Goal: Entertainment & Leisure: Browse casually

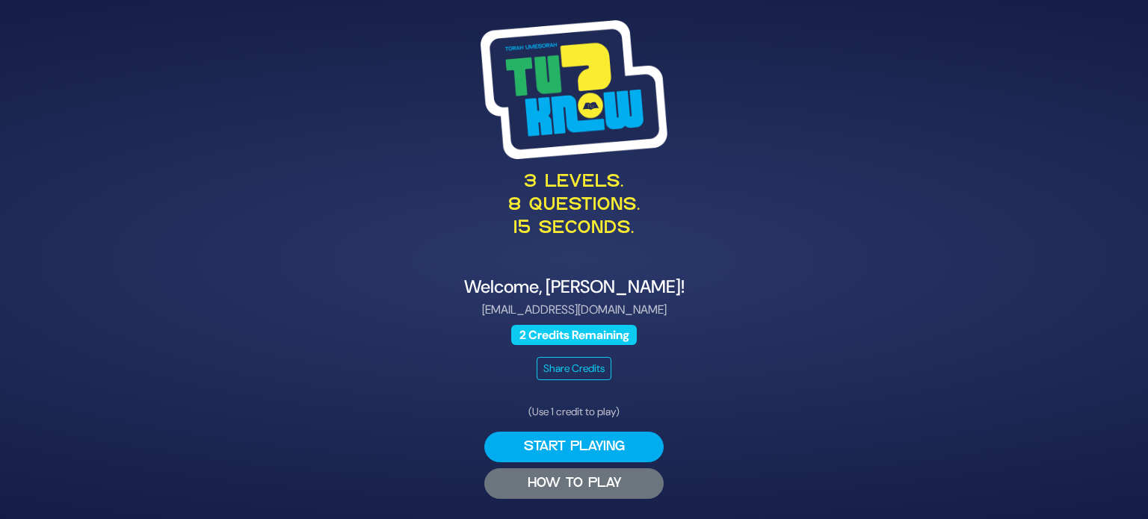
click at [593, 486] on button "HOW TO PLAY" at bounding box center [573, 483] width 179 height 31
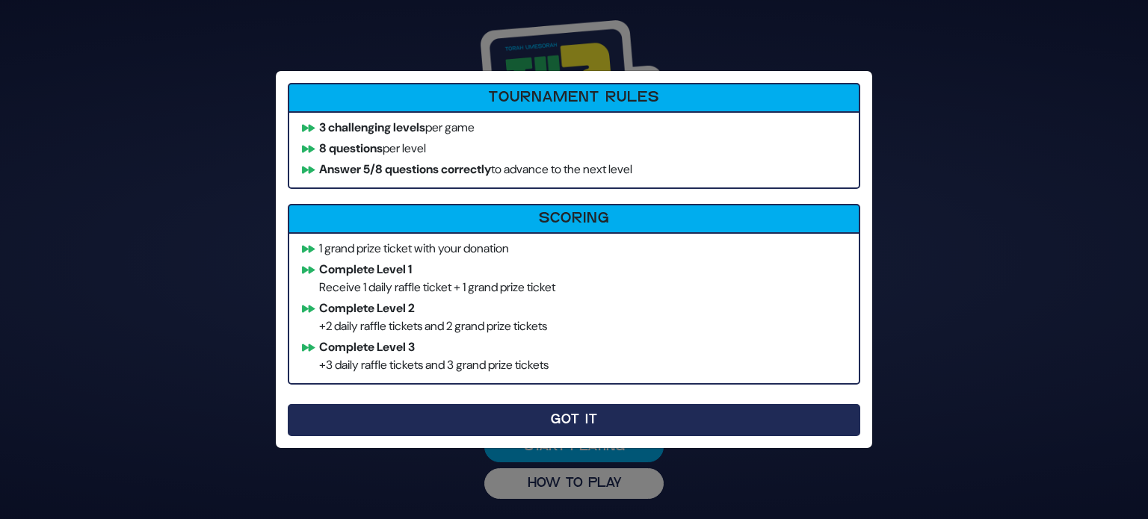
click at [801, 422] on button "Got It" at bounding box center [574, 420] width 572 height 32
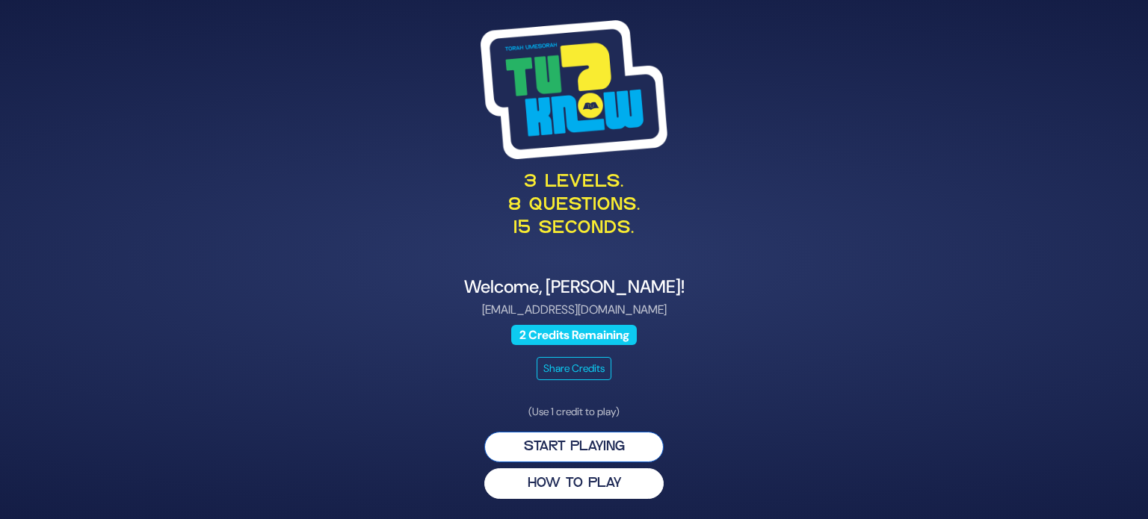
click at [634, 445] on button "Start Playing" at bounding box center [573, 447] width 179 height 31
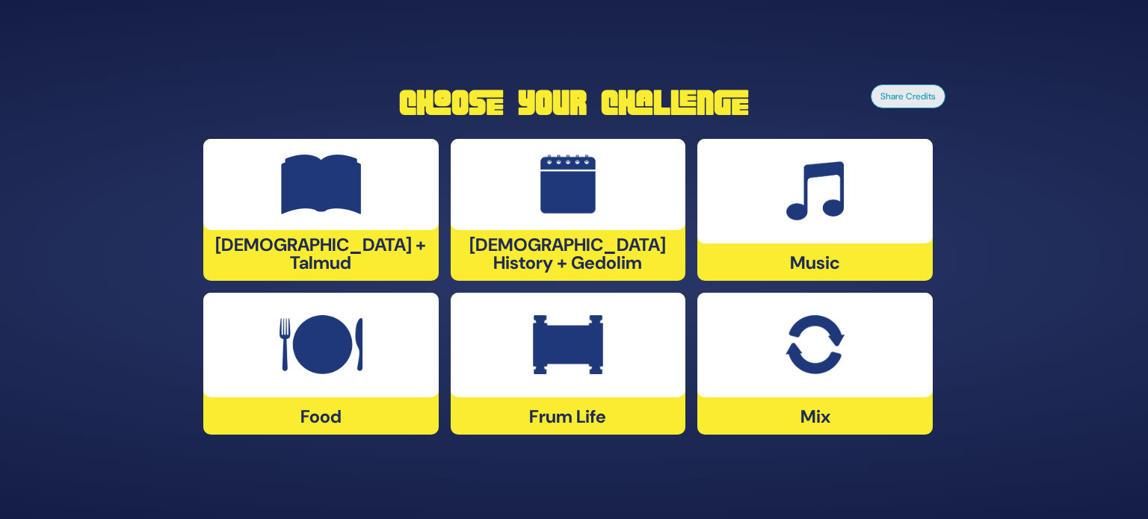
click at [350, 400] on div "Food" at bounding box center [320, 364] width 235 height 142
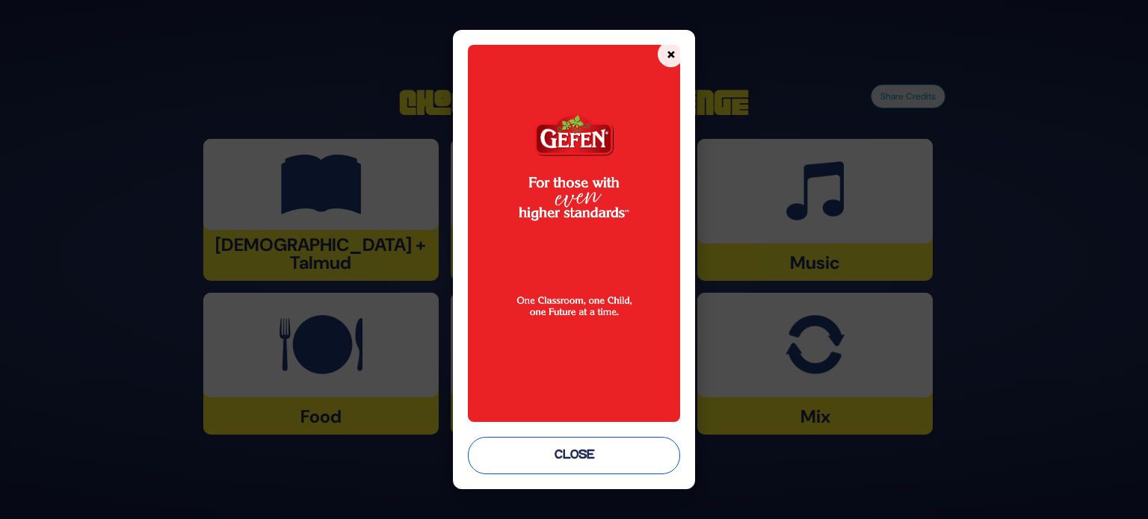
click at [570, 463] on button "Close" at bounding box center [574, 455] width 212 height 37
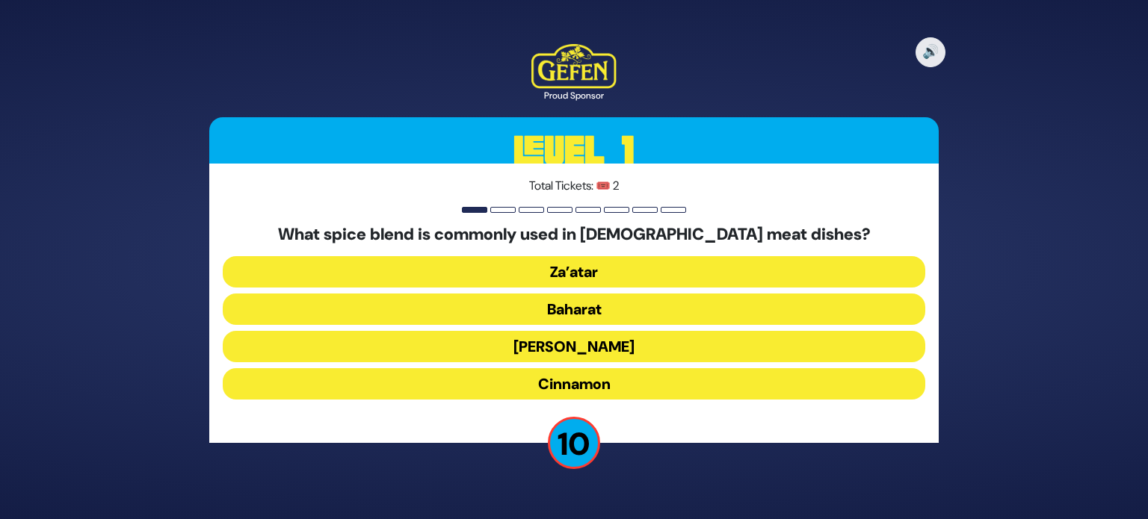
click at [656, 268] on button "Za’atar" at bounding box center [574, 271] width 702 height 31
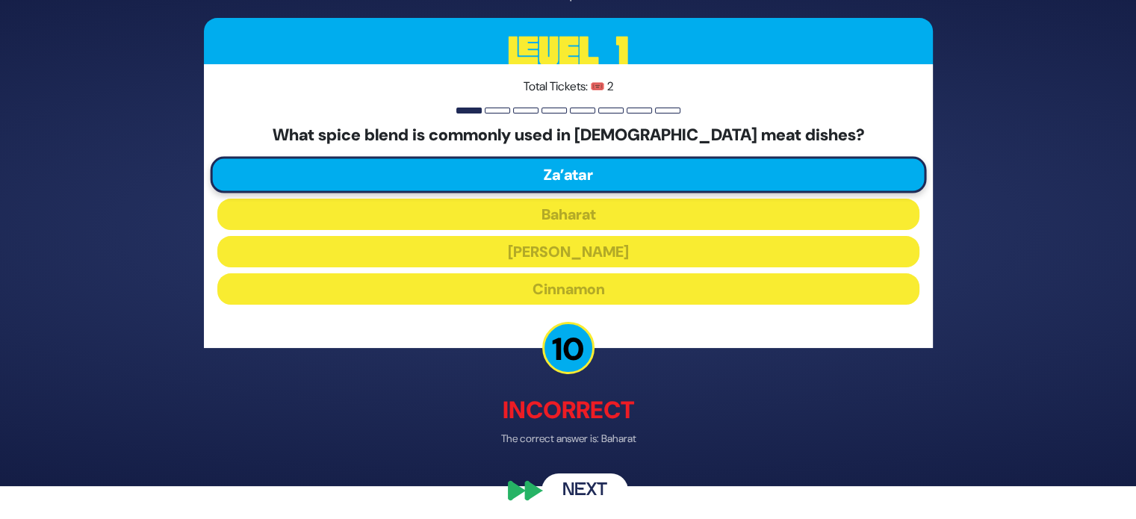
scroll to position [39, 0]
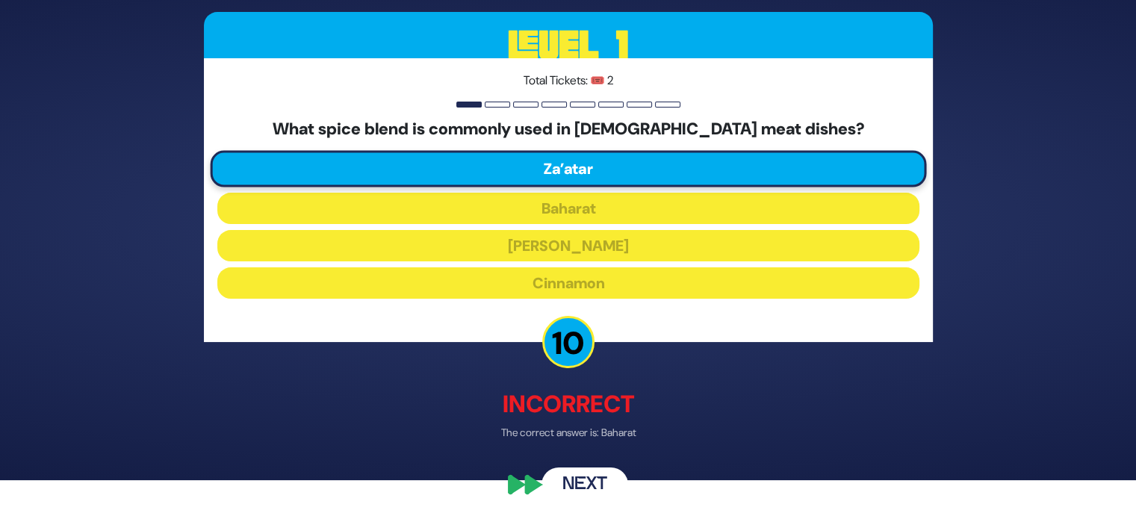
click at [598, 481] on button "Next" at bounding box center [585, 485] width 87 height 34
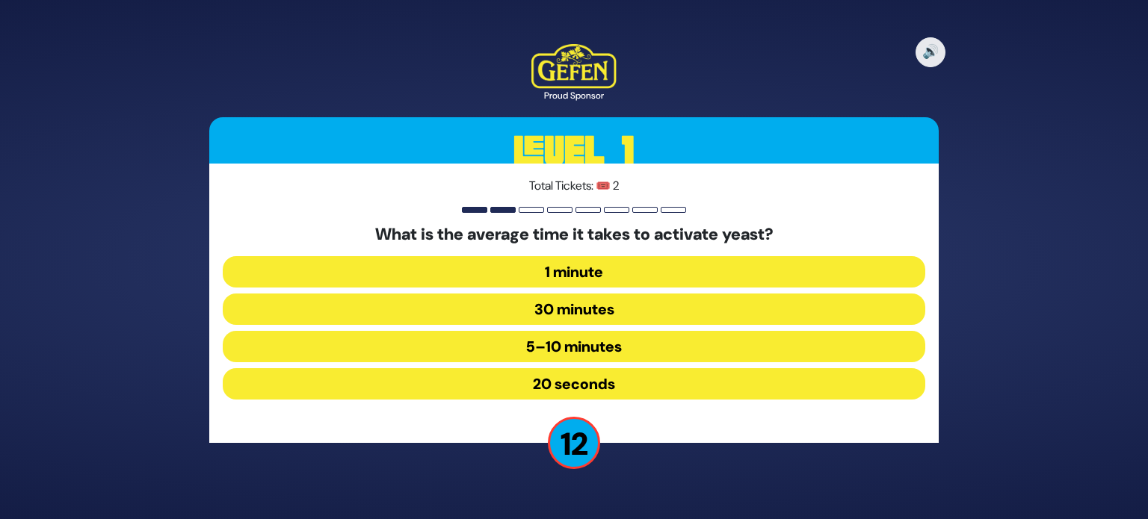
click at [635, 339] on button "5–10 minutes" at bounding box center [574, 346] width 702 height 31
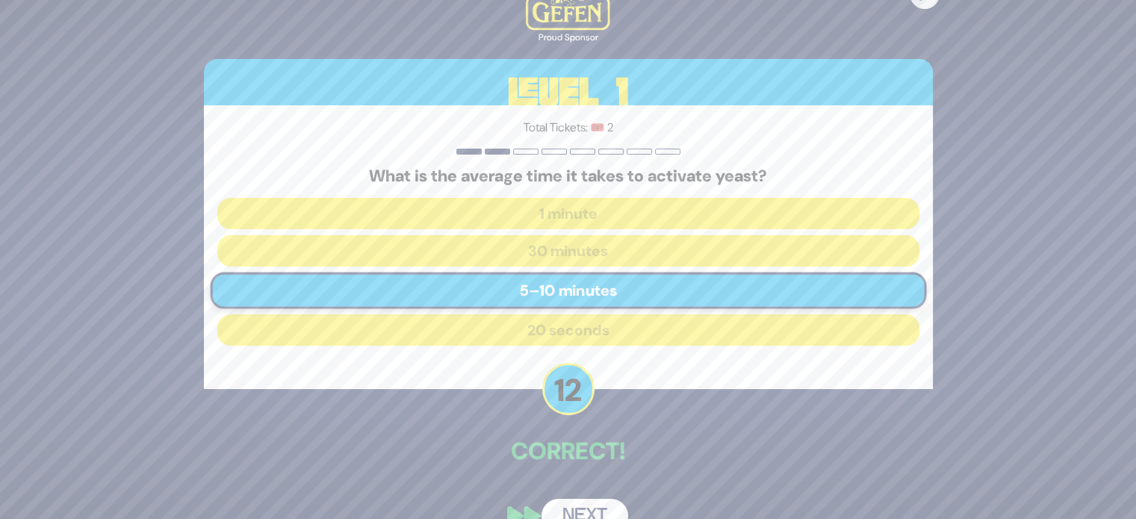
click at [604, 511] on button "Next" at bounding box center [585, 516] width 87 height 34
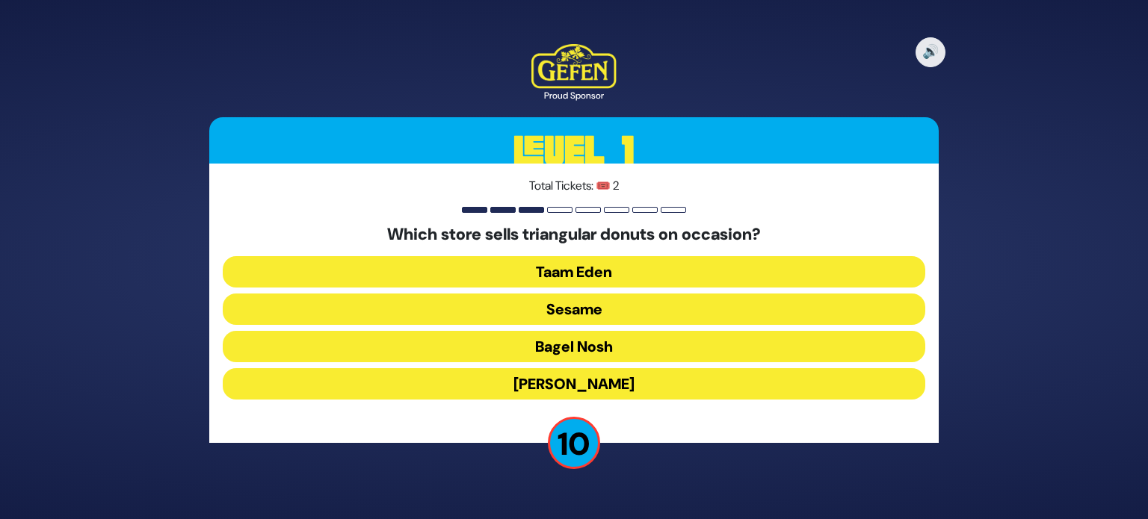
click at [638, 306] on button "Sesame" at bounding box center [574, 309] width 702 height 31
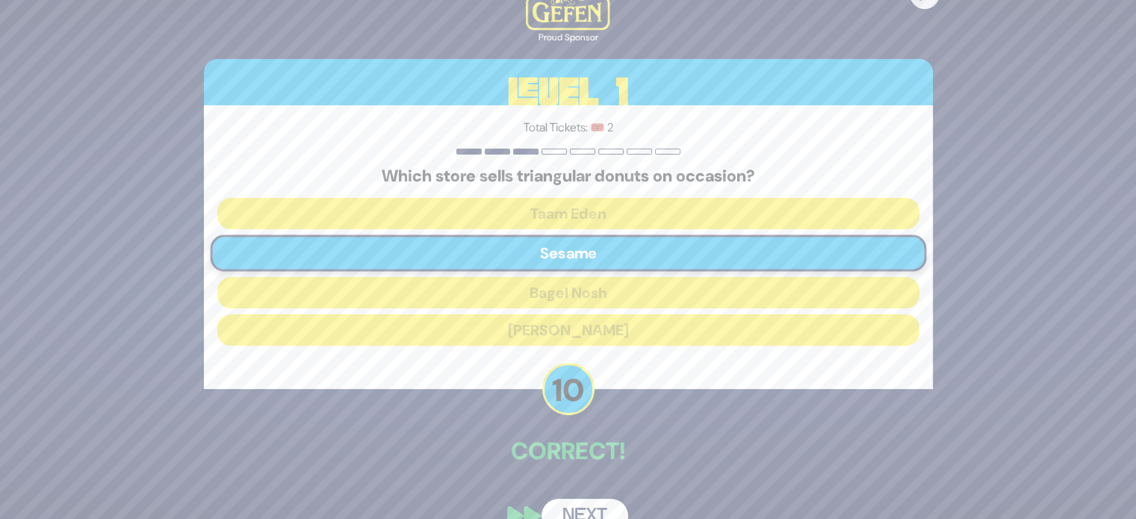
click at [611, 508] on button "Next" at bounding box center [585, 516] width 87 height 34
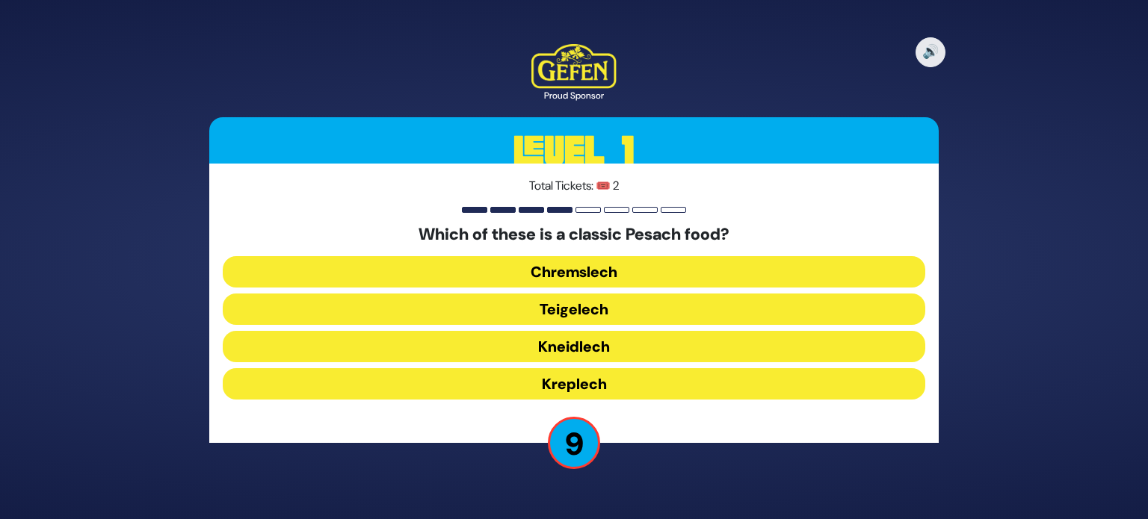
click at [614, 341] on button "Kneidlech" at bounding box center [574, 346] width 702 height 31
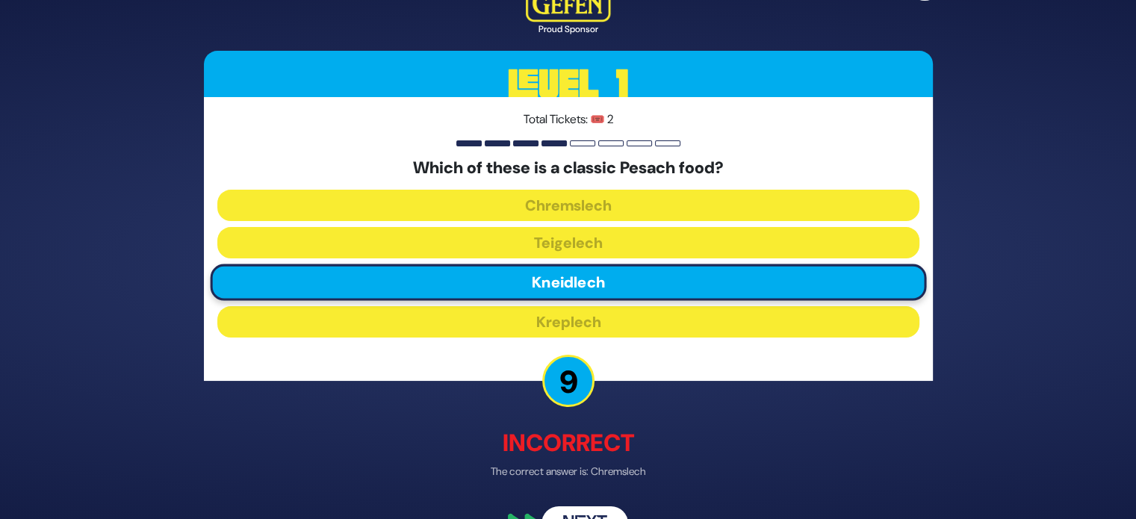
click at [586, 512] on button "Next" at bounding box center [585, 524] width 87 height 34
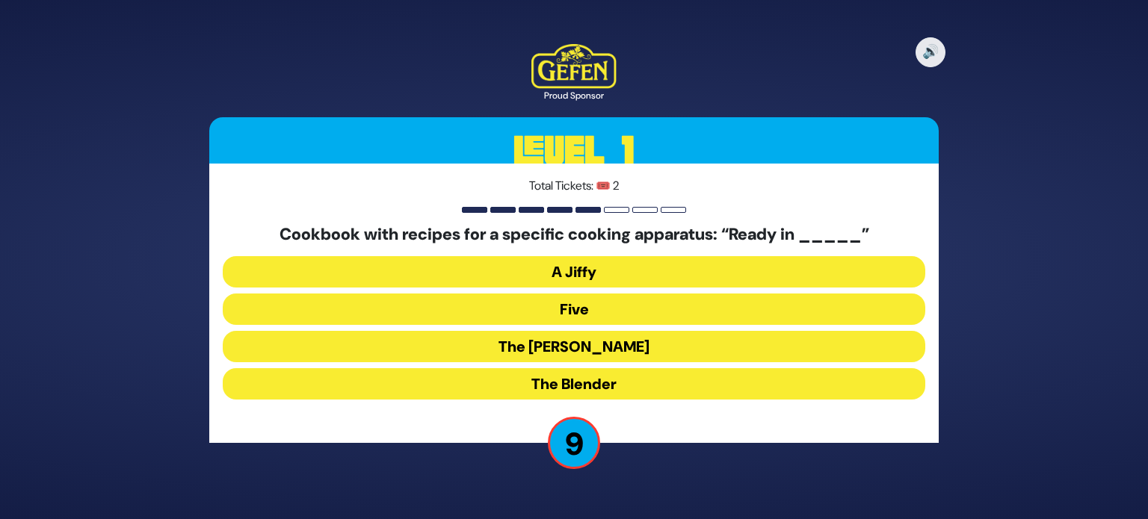
click at [622, 353] on button "The [PERSON_NAME]" at bounding box center [574, 346] width 702 height 31
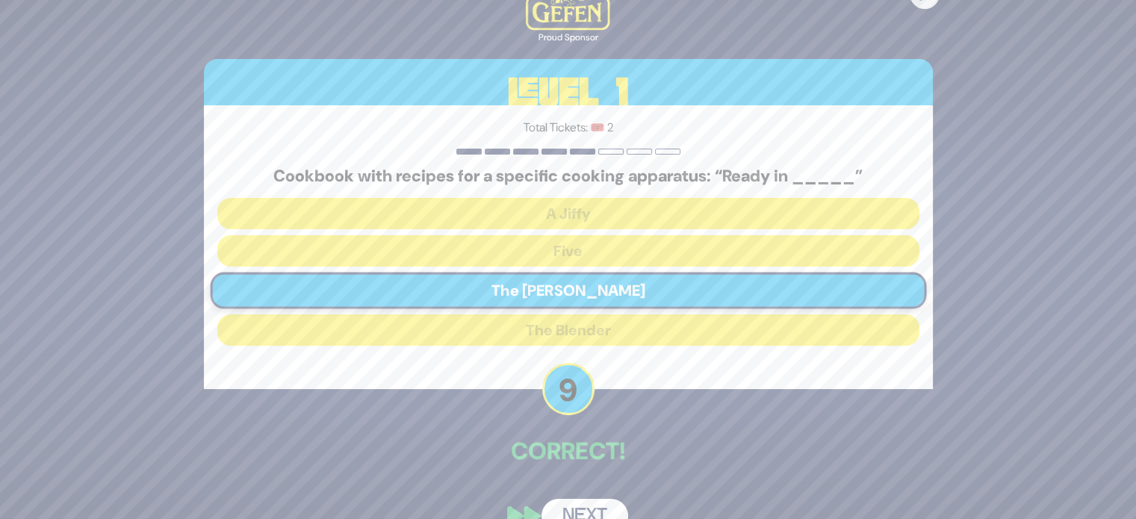
click at [581, 501] on button "Next" at bounding box center [585, 516] width 87 height 34
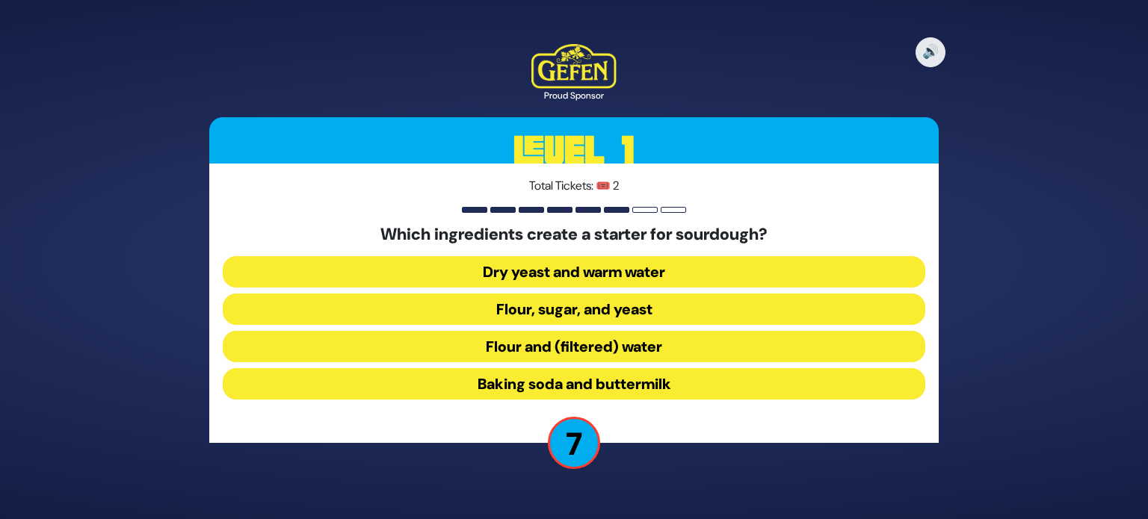
click at [661, 300] on button "Flour, sugar, and yeast" at bounding box center [574, 309] width 702 height 31
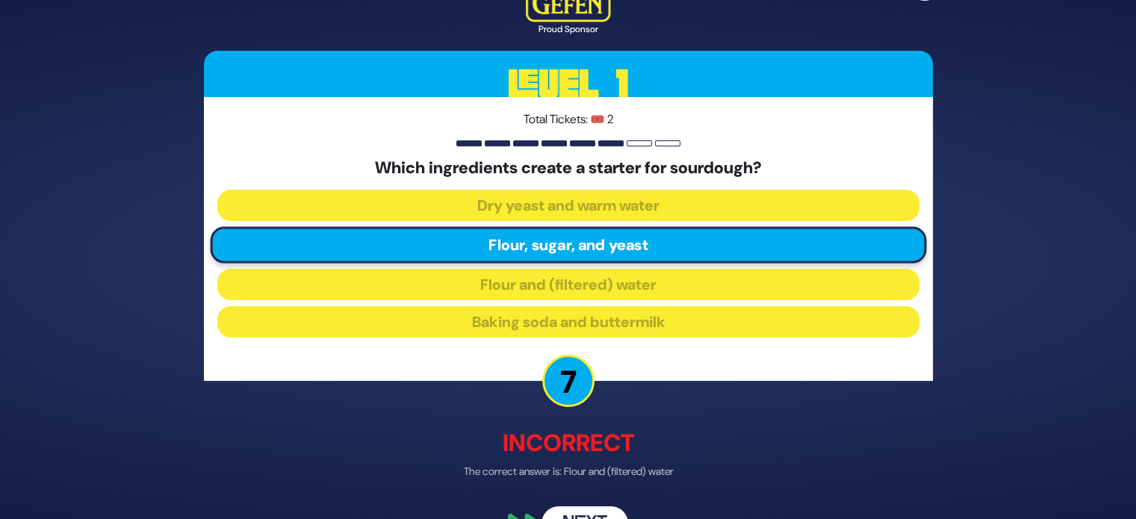
click at [593, 509] on button "Next" at bounding box center [585, 524] width 87 height 34
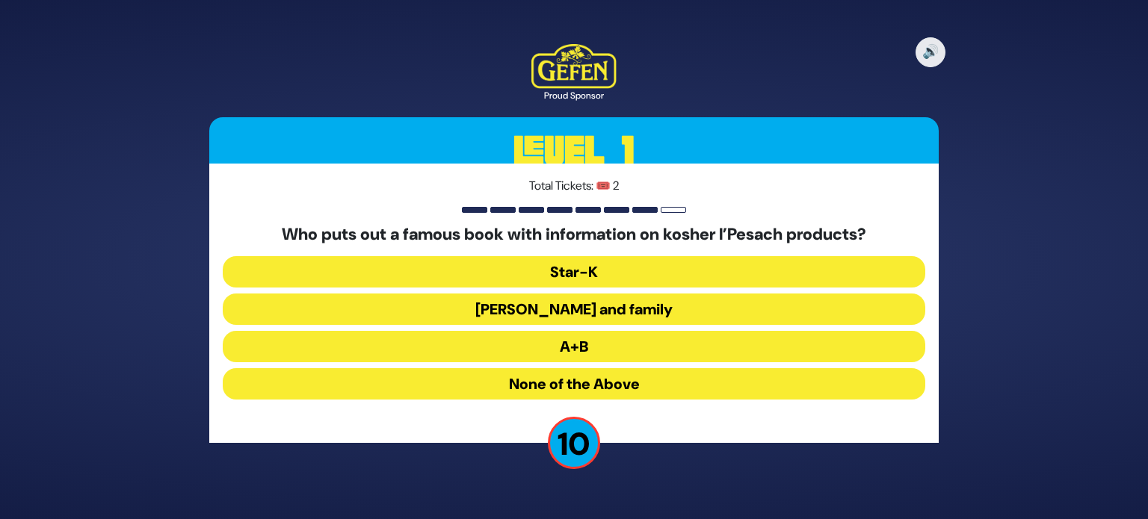
click at [613, 262] on button "Star-K" at bounding box center [574, 271] width 702 height 31
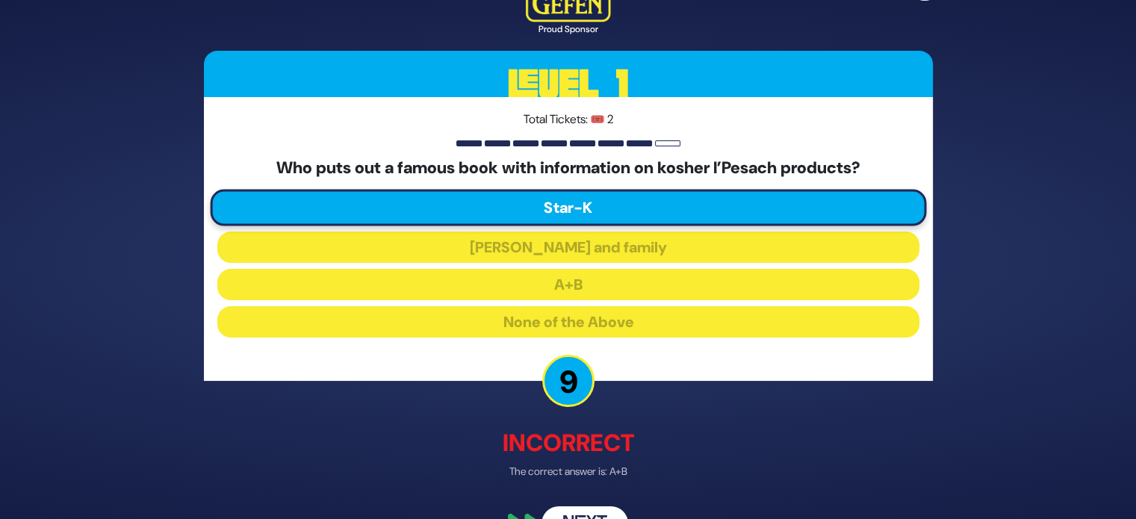
click at [593, 507] on button "Next" at bounding box center [585, 524] width 87 height 34
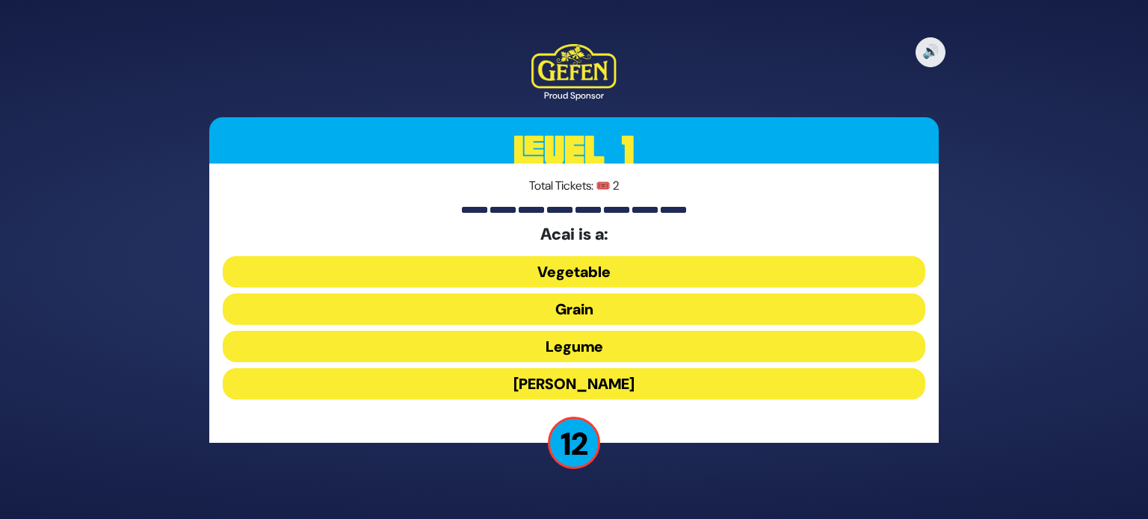
click at [631, 388] on button "Berry" at bounding box center [574, 383] width 702 height 31
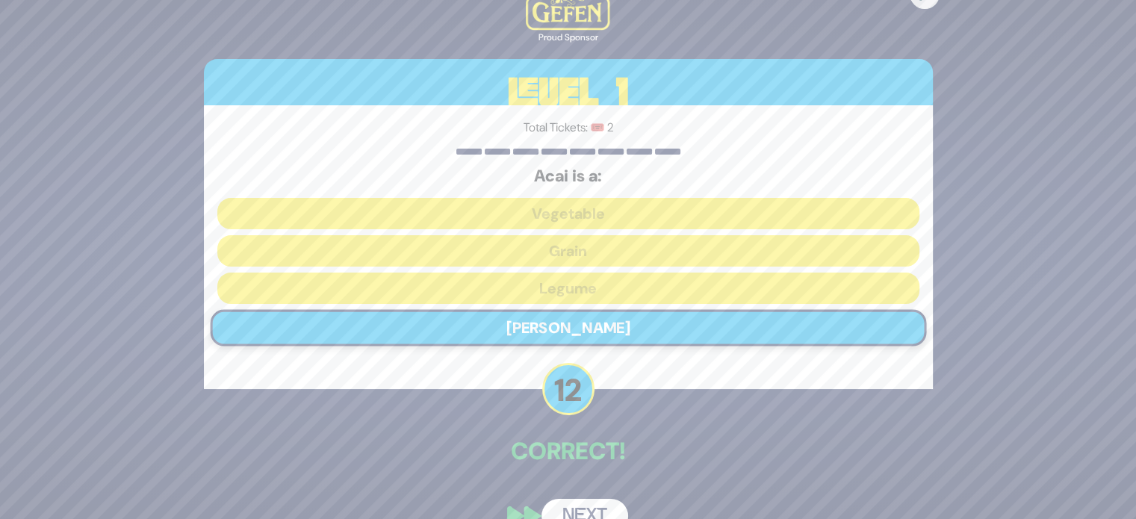
click at [598, 513] on button "Next" at bounding box center [585, 516] width 87 height 34
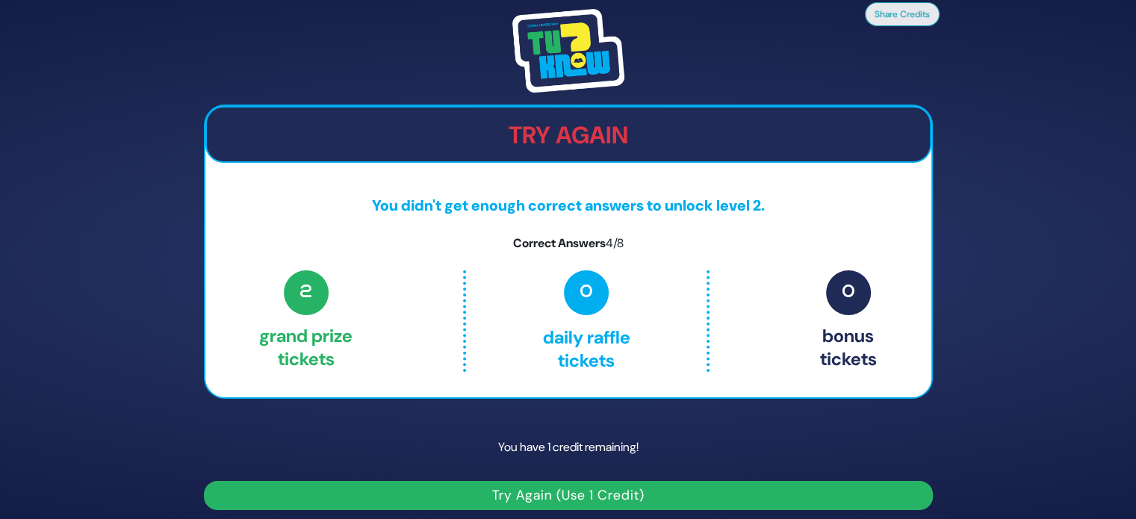
click at [608, 495] on button "Try Again (Use 1 Credit)" at bounding box center [568, 495] width 729 height 29
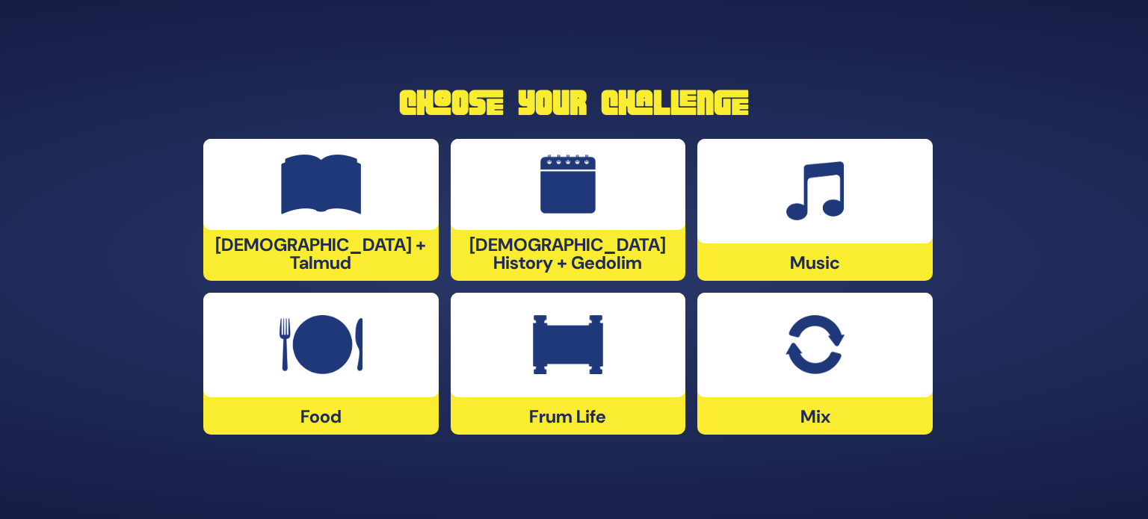
click at [400, 369] on div at bounding box center [320, 345] width 235 height 105
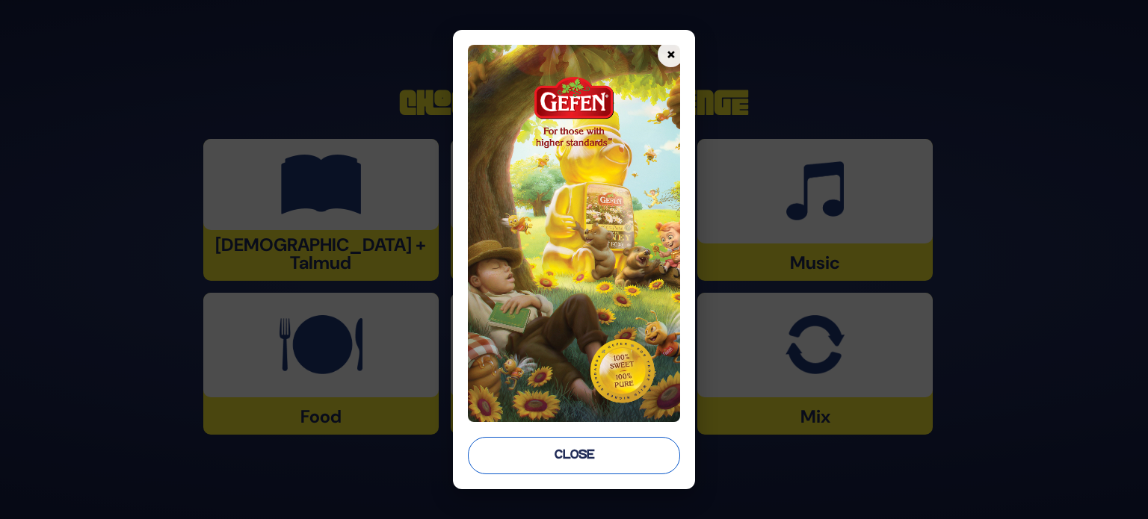
click at [562, 461] on button "Close" at bounding box center [574, 455] width 212 height 37
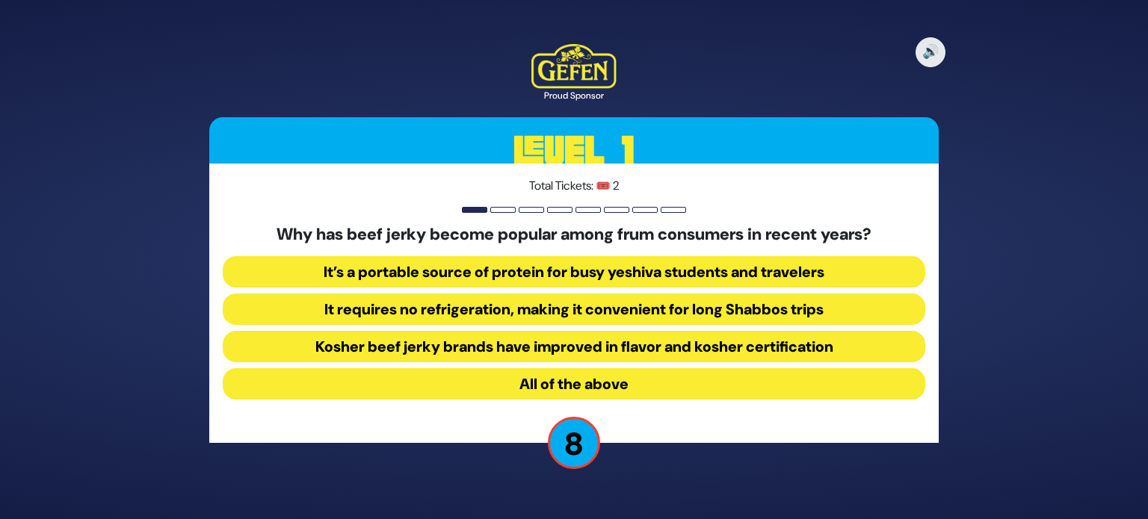
click at [505, 379] on button "All of the above" at bounding box center [574, 383] width 702 height 31
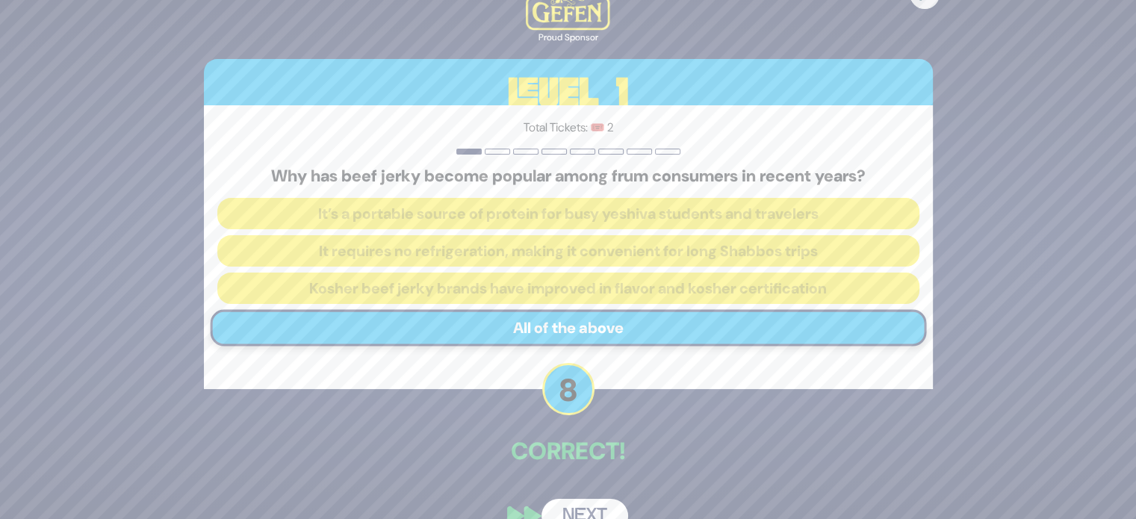
click at [568, 506] on button "Next" at bounding box center [585, 516] width 87 height 34
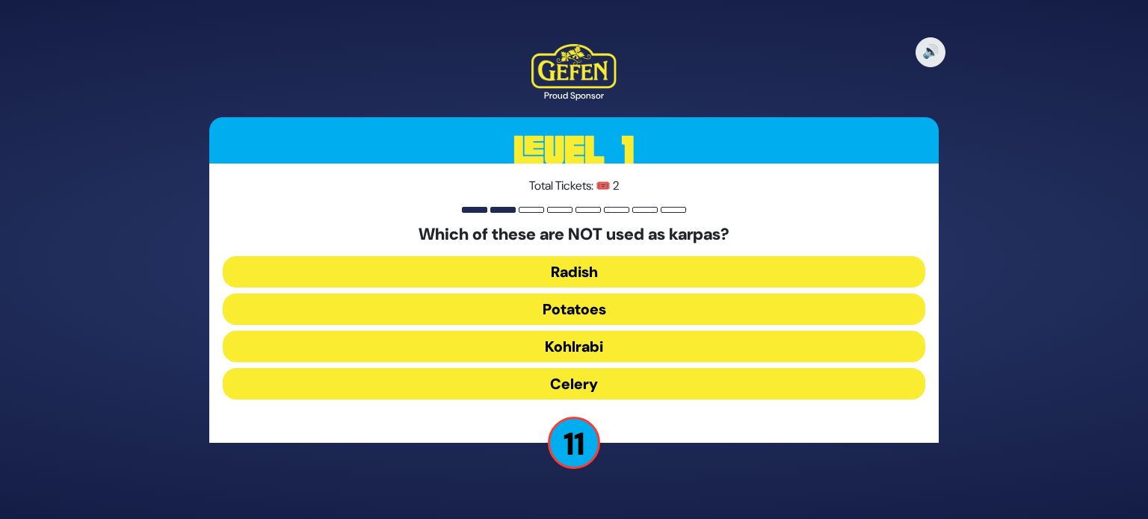
click at [620, 344] on button "Kohlrabi" at bounding box center [574, 346] width 702 height 31
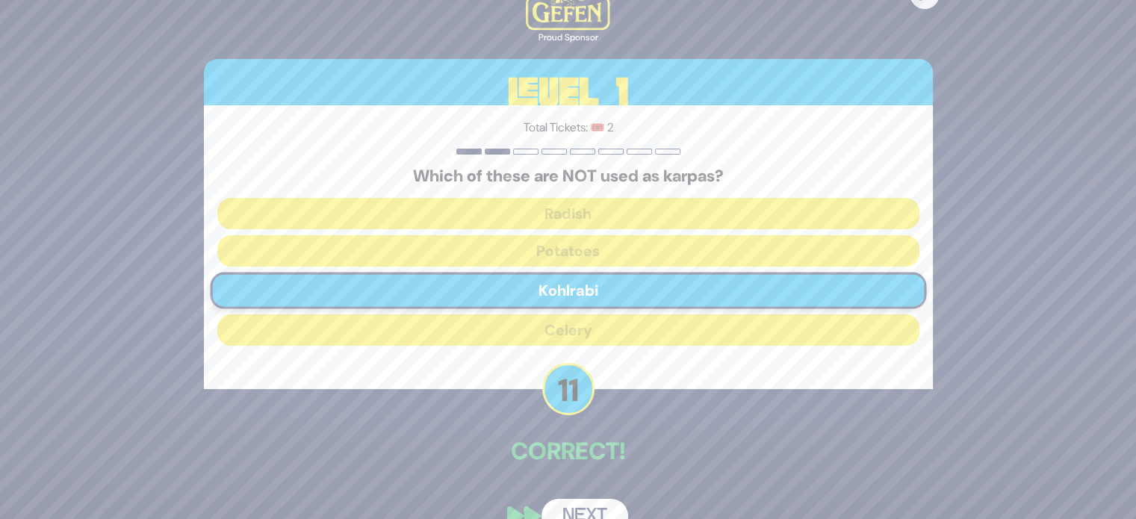
click at [578, 504] on button "Next" at bounding box center [585, 516] width 87 height 34
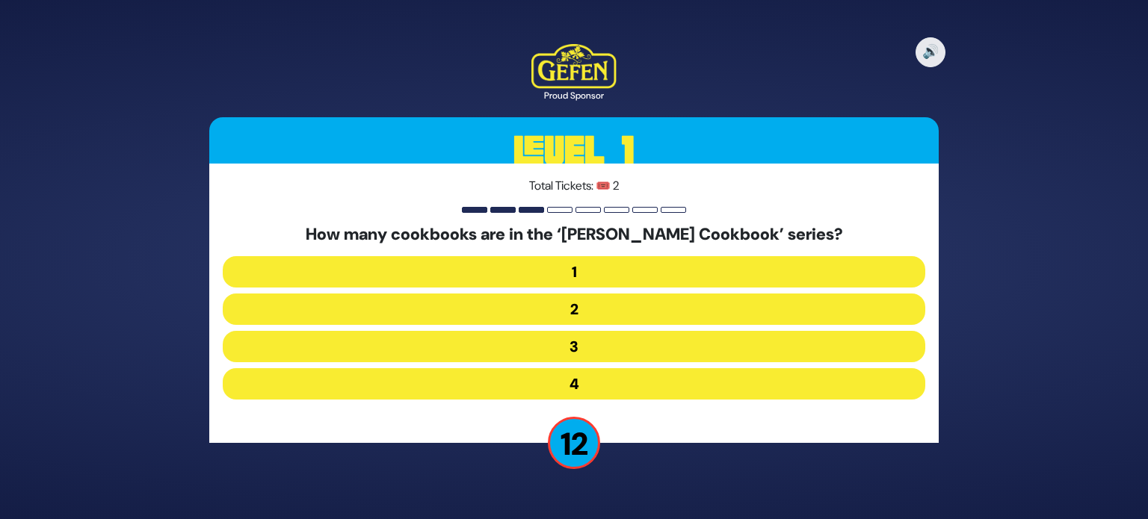
click at [631, 346] on button "3" at bounding box center [574, 346] width 702 height 31
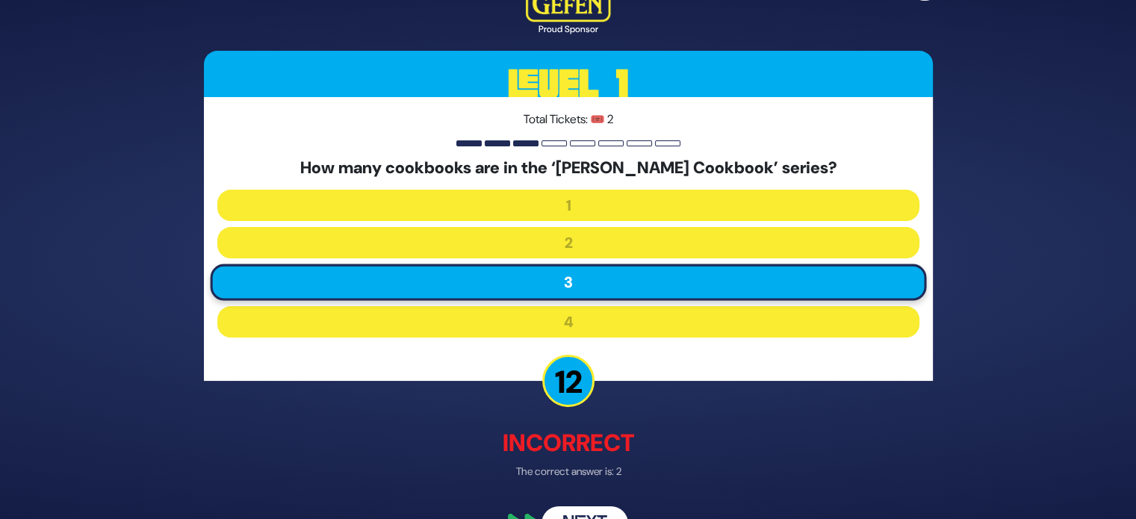
click at [595, 516] on button "Next" at bounding box center [585, 524] width 87 height 34
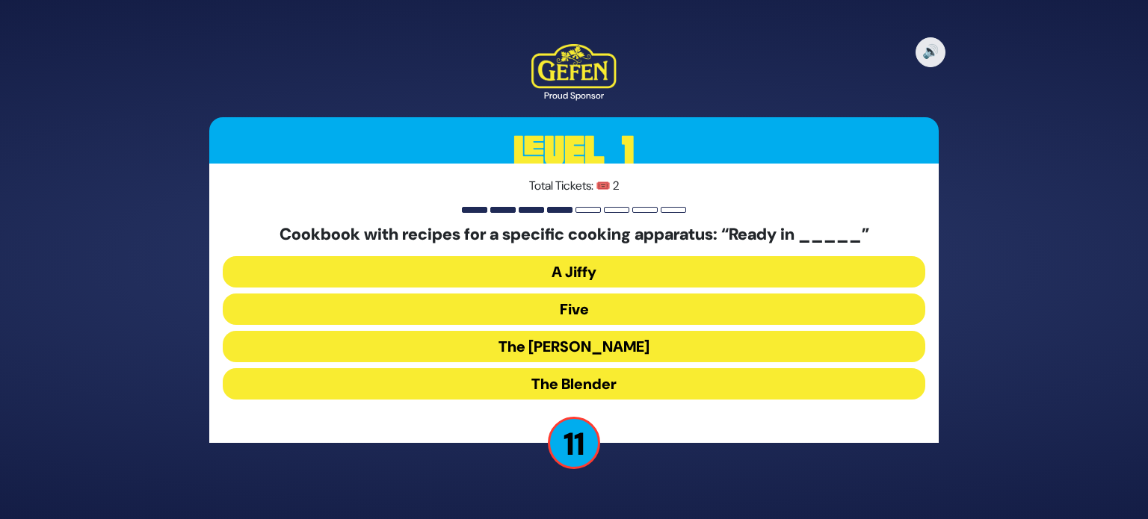
click at [624, 344] on button "The [PERSON_NAME]" at bounding box center [574, 346] width 702 height 31
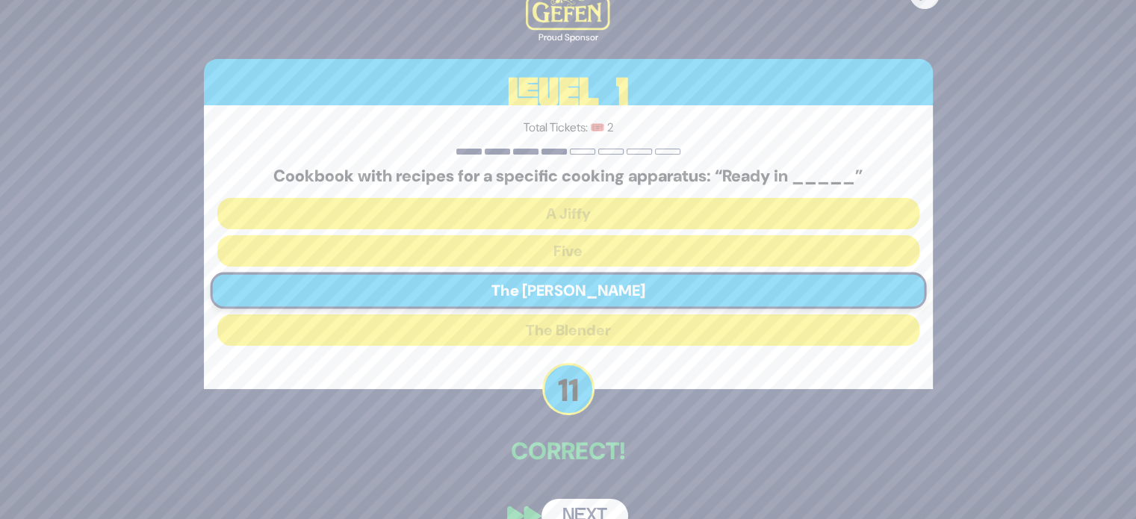
click at [588, 501] on button "Next" at bounding box center [585, 516] width 87 height 34
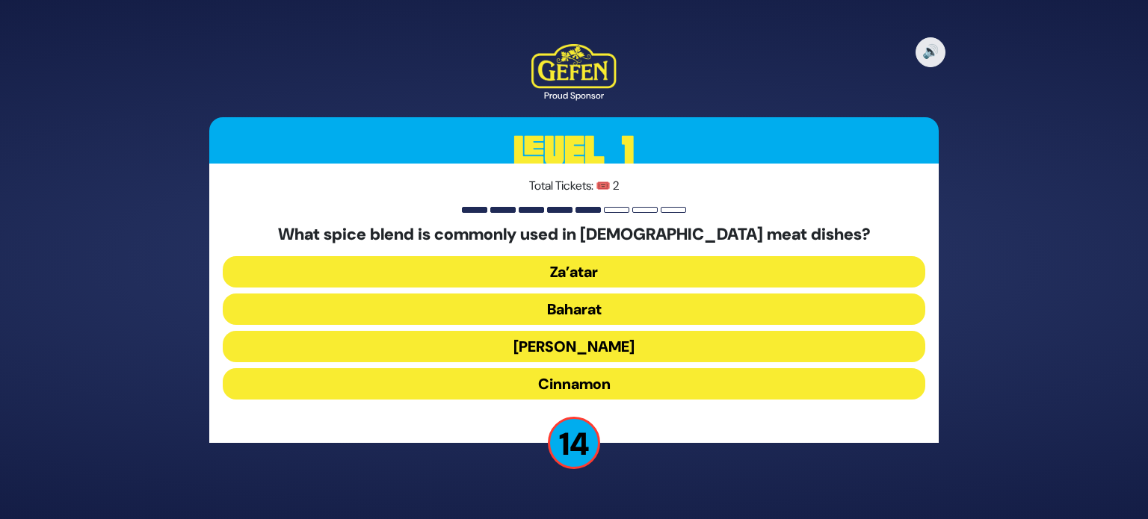
click at [608, 307] on button "Baharat" at bounding box center [574, 309] width 702 height 31
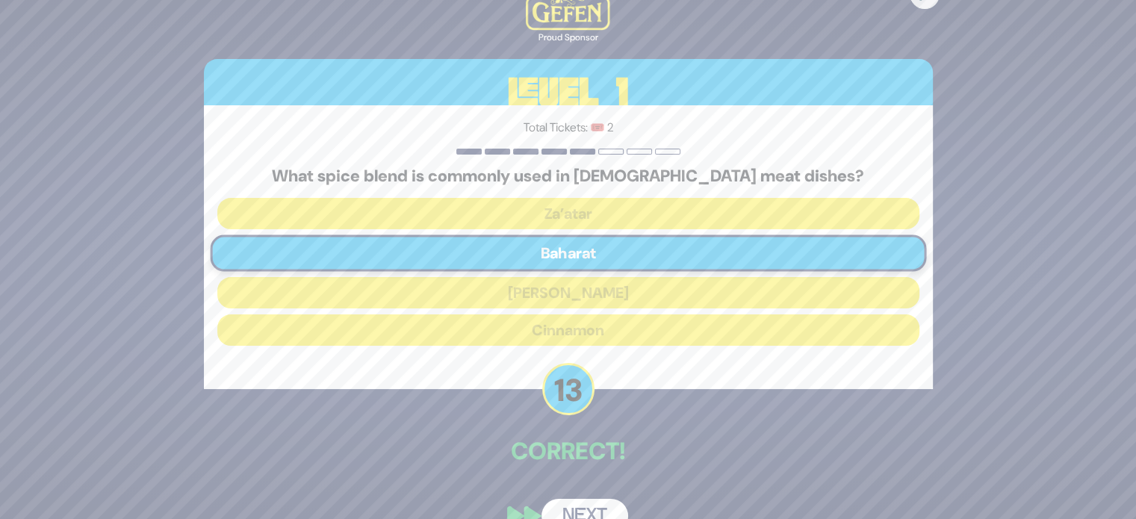
click at [601, 499] on button "Next" at bounding box center [585, 516] width 87 height 34
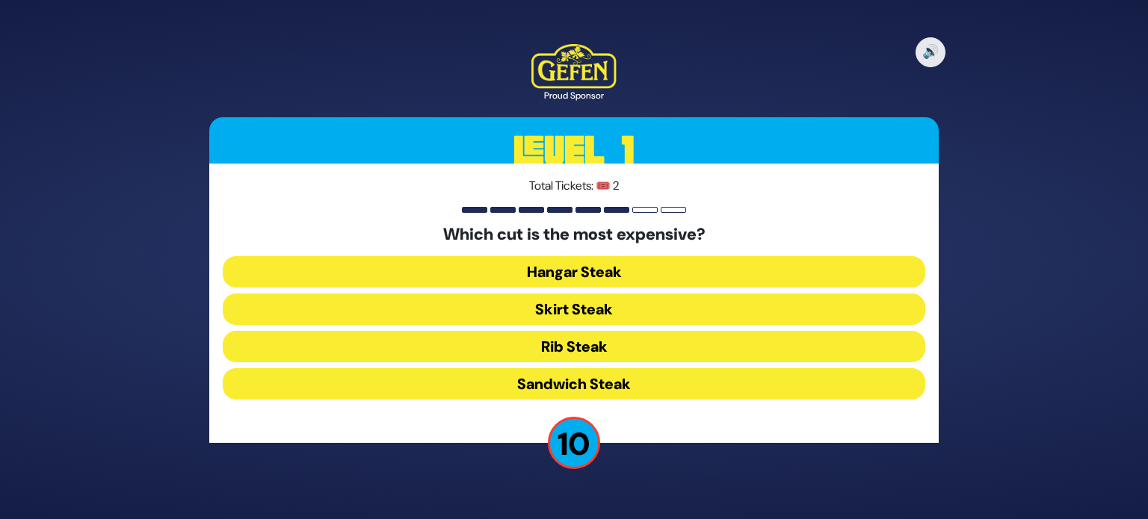
click at [613, 341] on button "Rib Steak" at bounding box center [574, 346] width 702 height 31
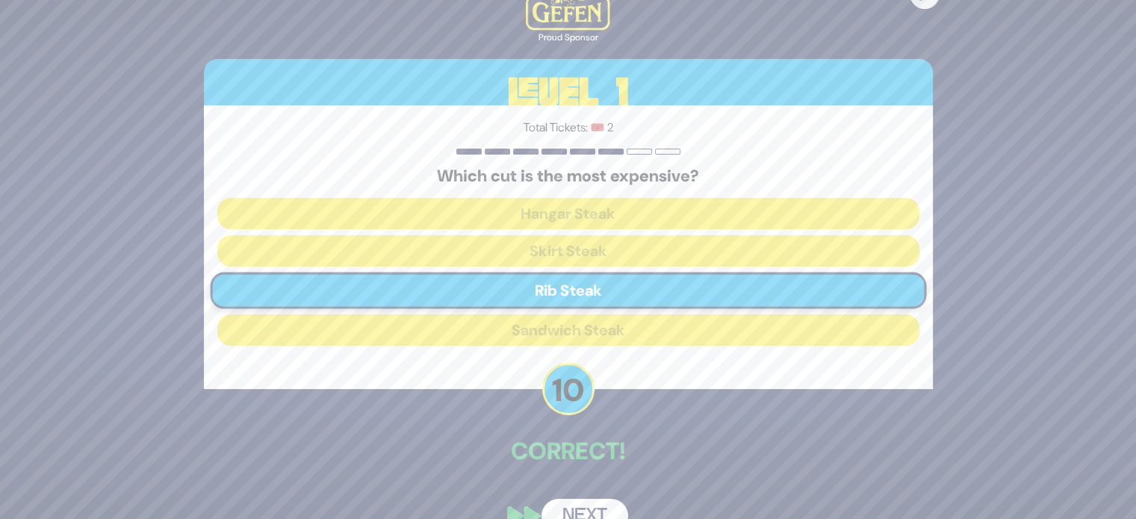
click at [584, 506] on button "Next" at bounding box center [585, 516] width 87 height 34
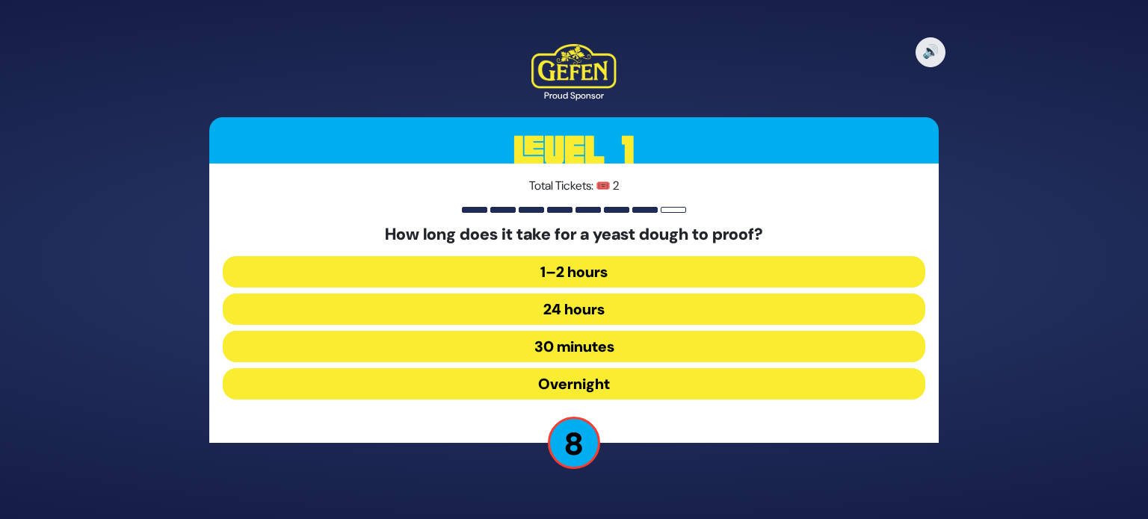
click at [619, 275] on button "1–2 hours" at bounding box center [574, 271] width 702 height 31
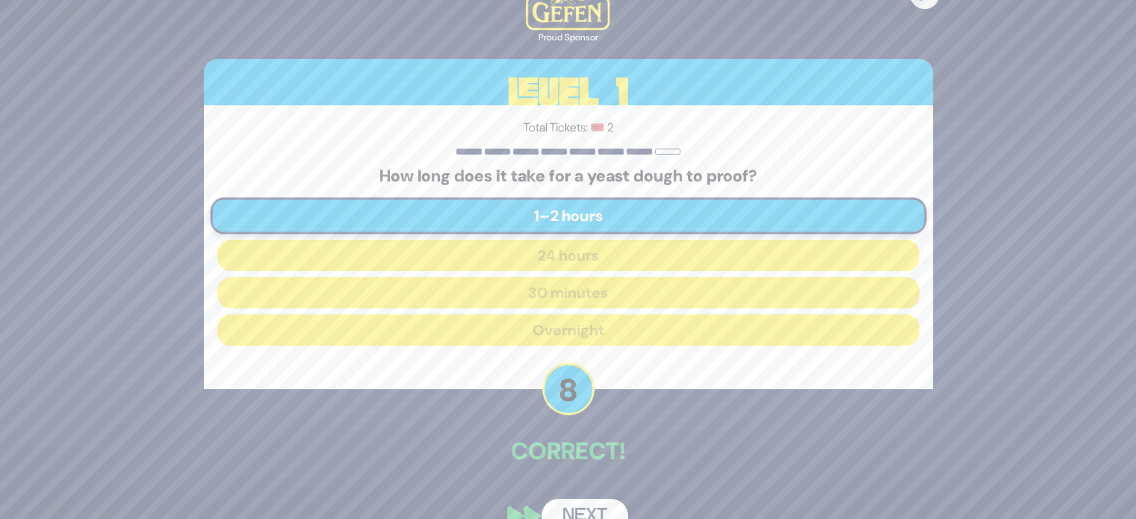
click at [578, 504] on button "Next" at bounding box center [585, 516] width 87 height 34
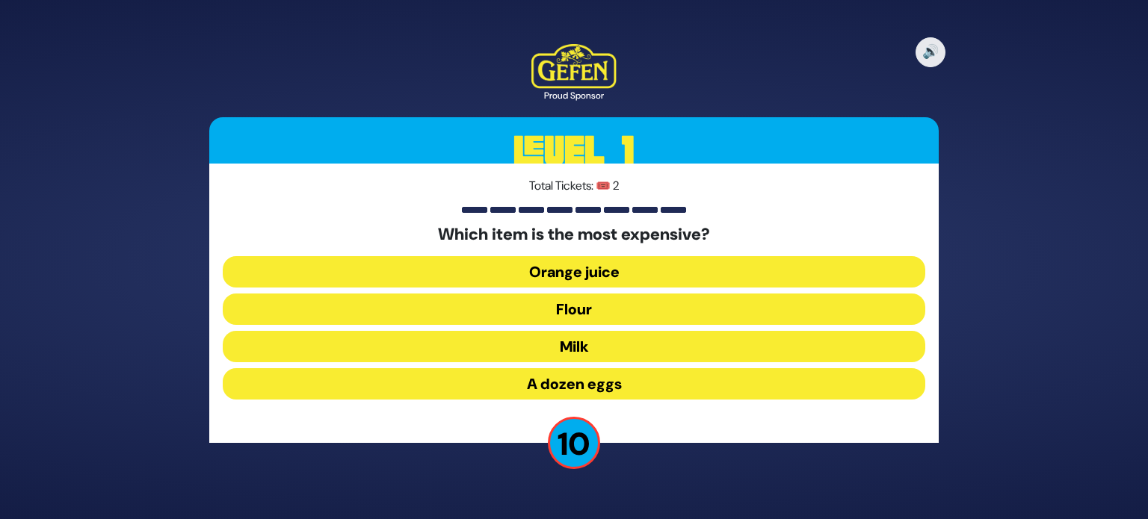
click at [596, 385] on button "A dozen eggs" at bounding box center [574, 383] width 702 height 31
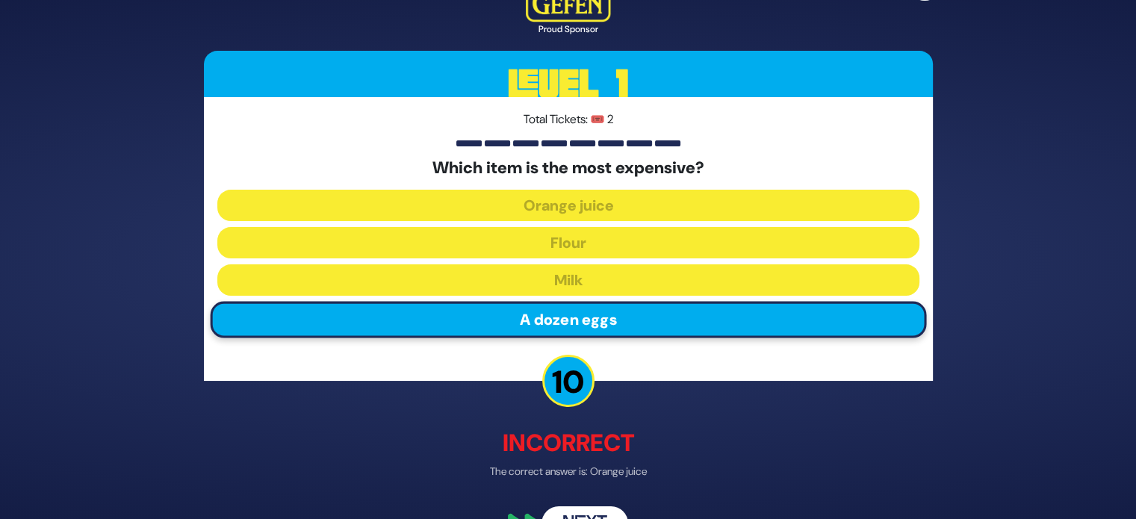
click at [592, 508] on button "Next" at bounding box center [585, 524] width 87 height 34
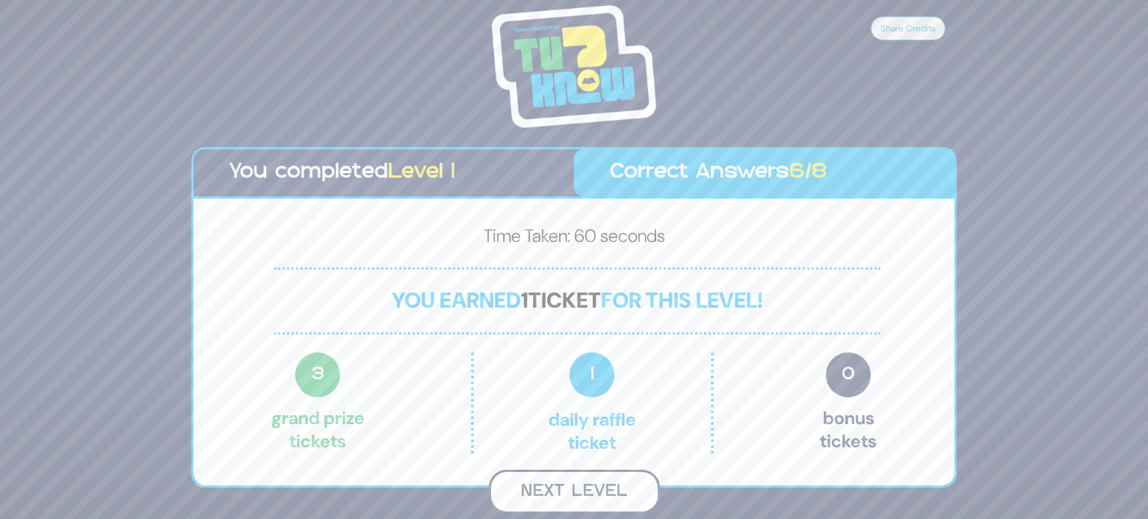
click at [595, 484] on button "Next Level" at bounding box center [574, 492] width 171 height 44
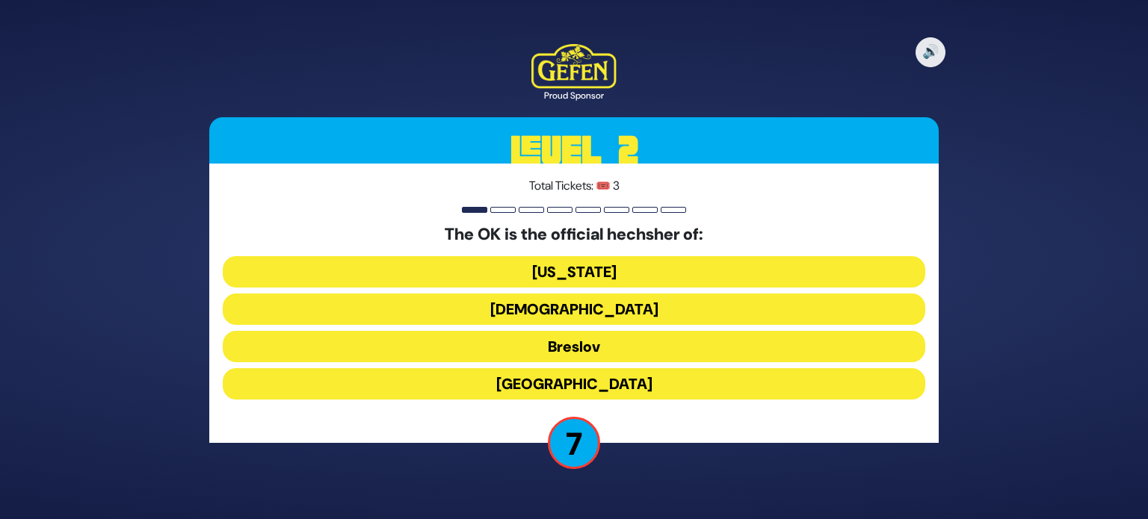
click at [625, 276] on button "[US_STATE]" at bounding box center [574, 271] width 702 height 31
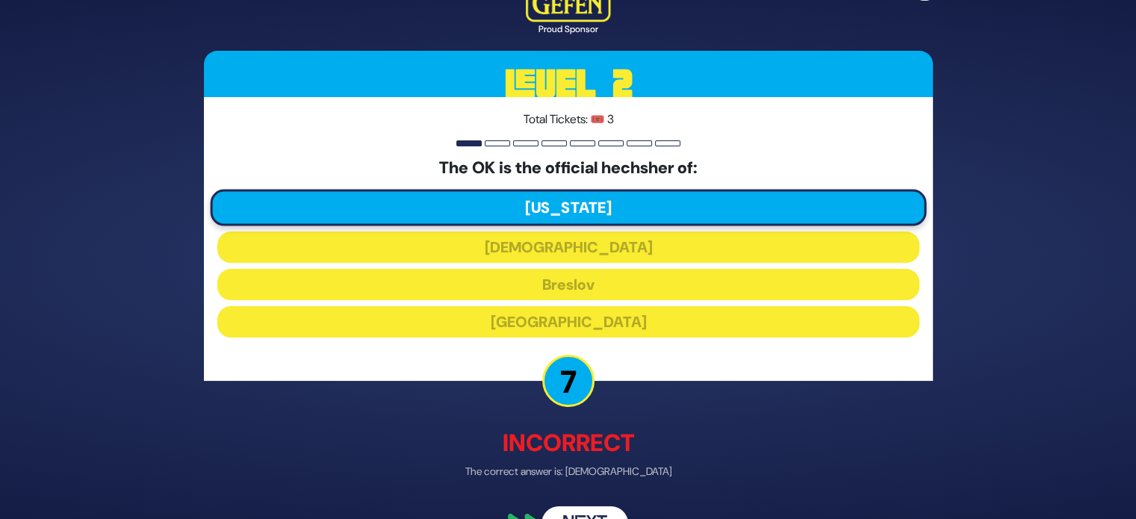
drag, startPoint x: 584, startPoint y: 504, endPoint x: 575, endPoint y: 515, distance: 13.8
click at [575, 515] on div "🔊 Proud Sponsor Level 2 Total Tickets: 🎟️ 3 The OK is the official hechsher of:…" at bounding box center [568, 259] width 765 height 599
click at [575, 515] on button "Next" at bounding box center [585, 524] width 87 height 34
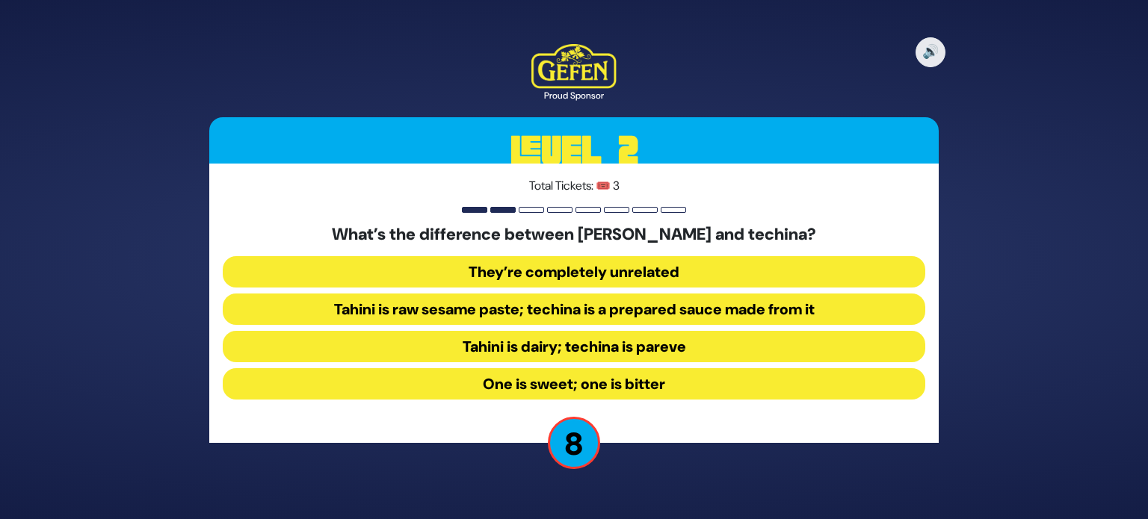
click at [688, 310] on button "Tahini is raw sesame paste; techina is a prepared sauce made from it" at bounding box center [574, 309] width 702 height 31
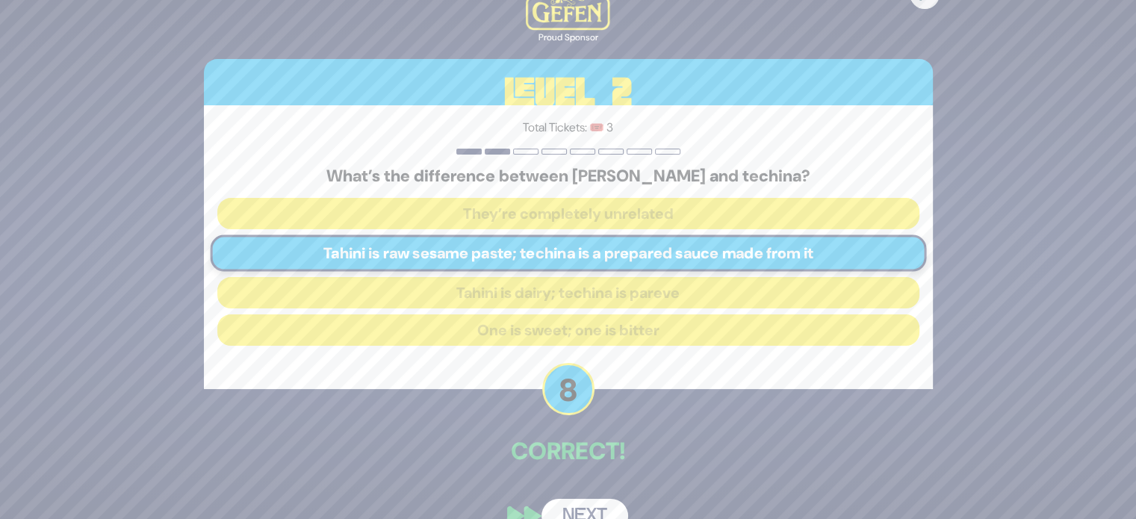
click at [593, 508] on button "Next" at bounding box center [585, 516] width 87 height 34
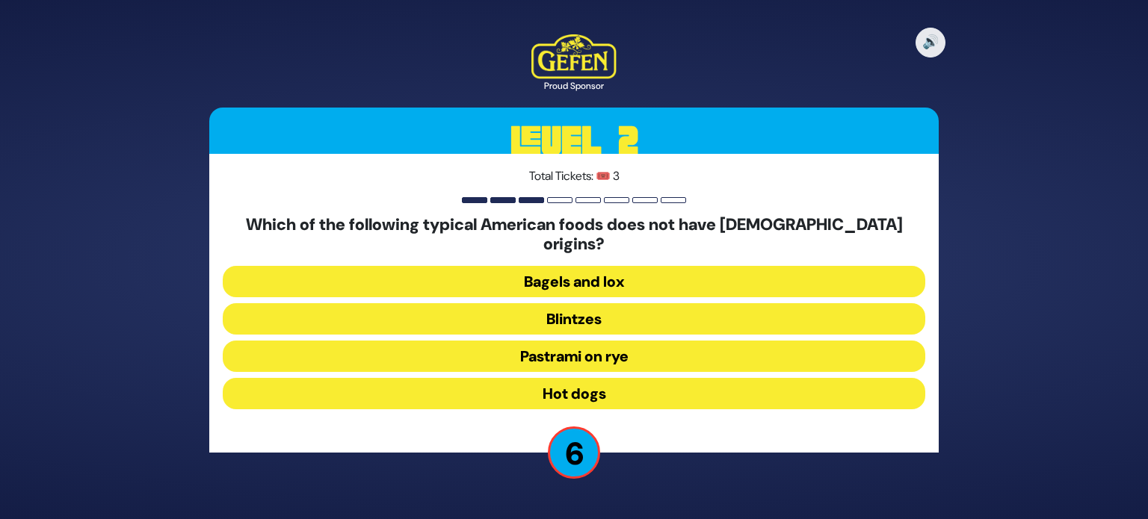
click at [646, 344] on button "Pastrami on rye" at bounding box center [574, 356] width 702 height 31
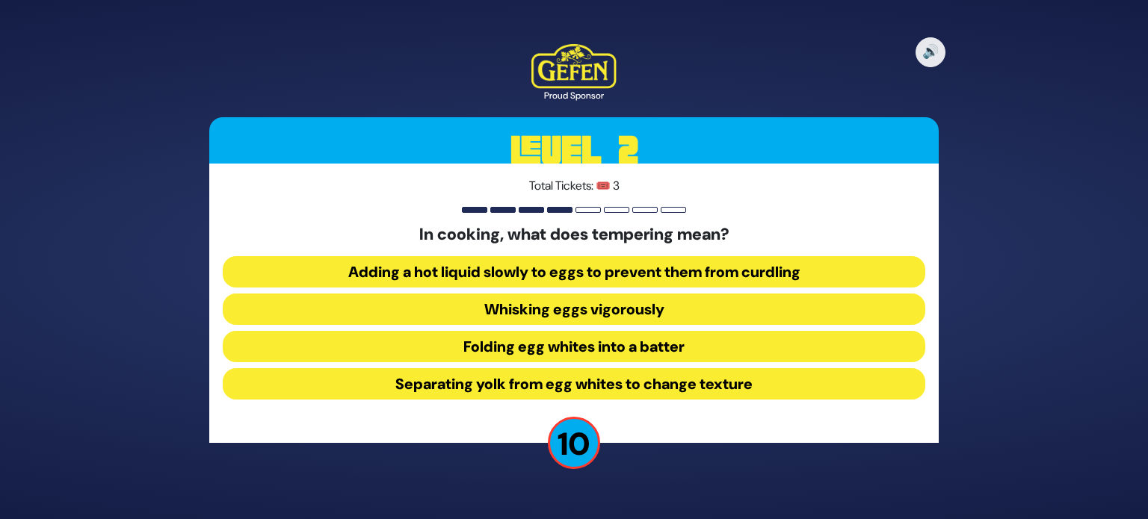
click at [662, 267] on button "Adding a hot liquid slowly to eggs to prevent them from curdling" at bounding box center [574, 271] width 702 height 31
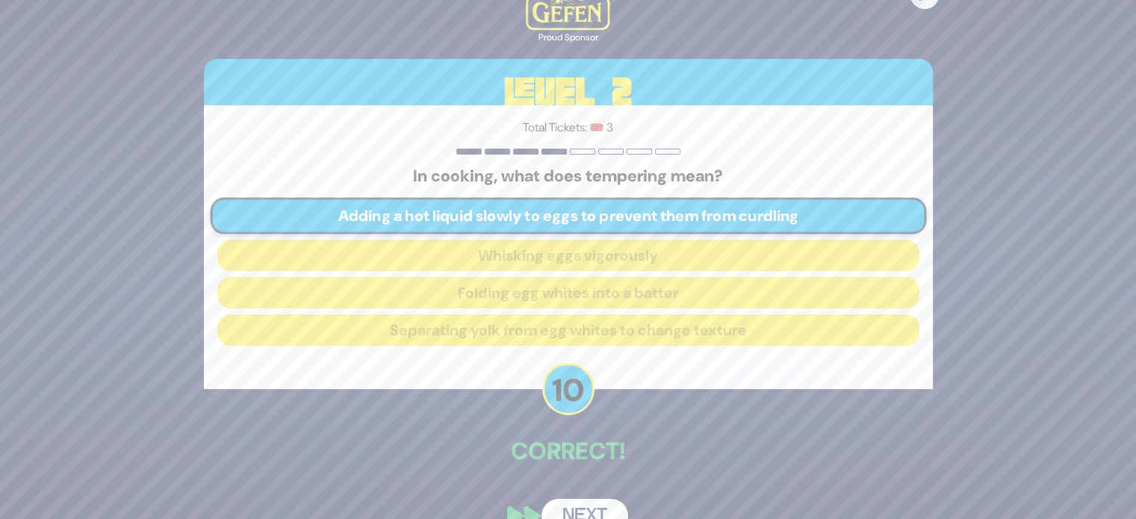
click at [584, 511] on button "Next" at bounding box center [585, 516] width 87 height 34
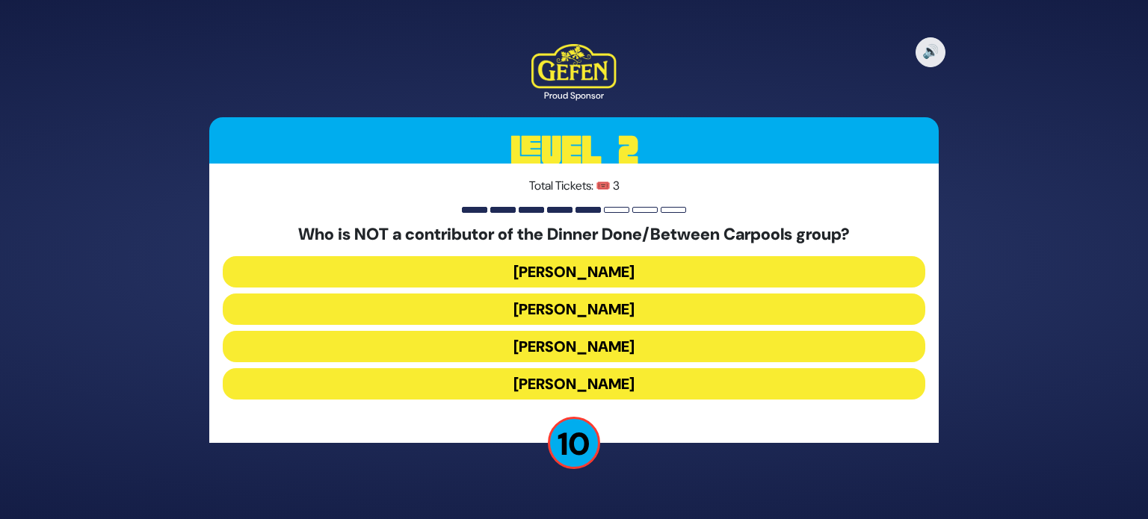
click at [610, 378] on button "[PERSON_NAME]" at bounding box center [574, 383] width 702 height 31
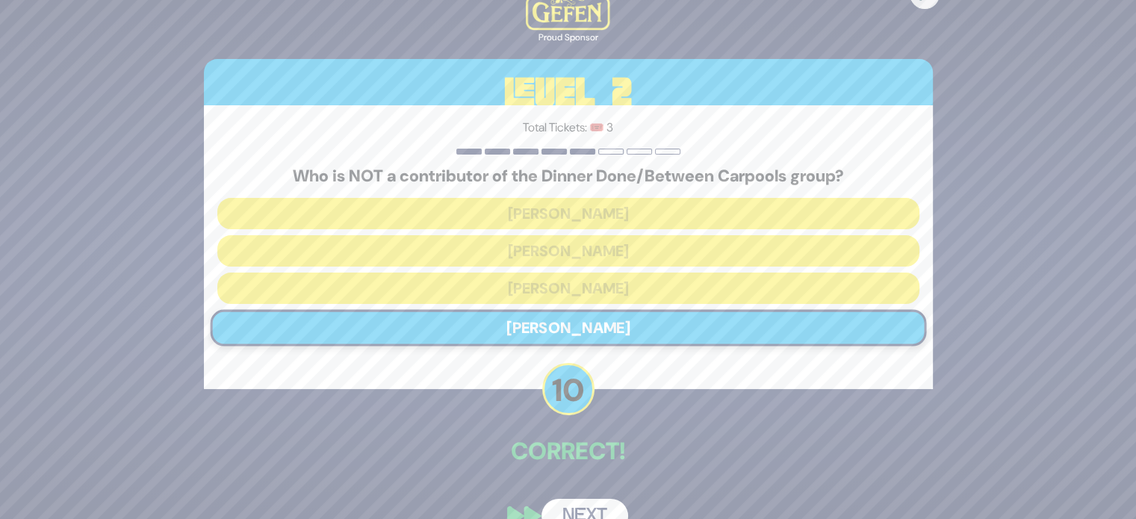
click at [582, 501] on button "Next" at bounding box center [585, 516] width 87 height 34
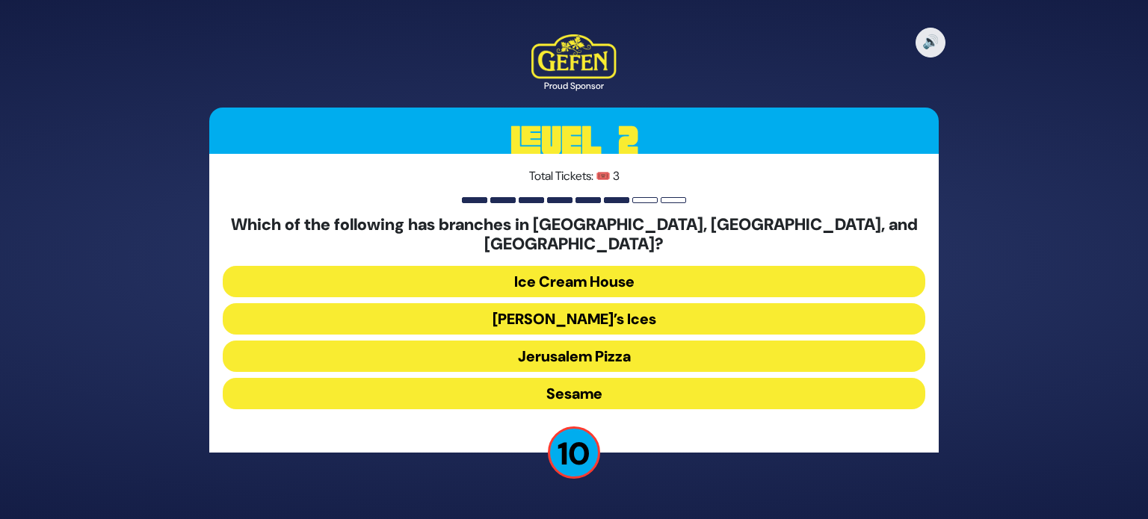
click at [642, 271] on button "Ice Cream House" at bounding box center [574, 281] width 702 height 31
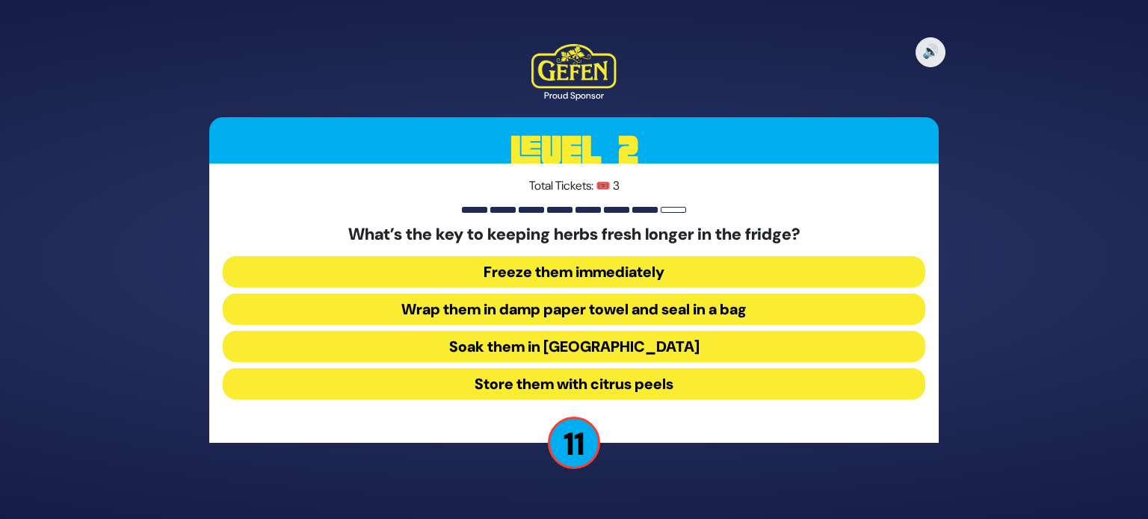
click at [672, 304] on button "Wrap them in damp paper towel and seal in a bag" at bounding box center [574, 309] width 702 height 31
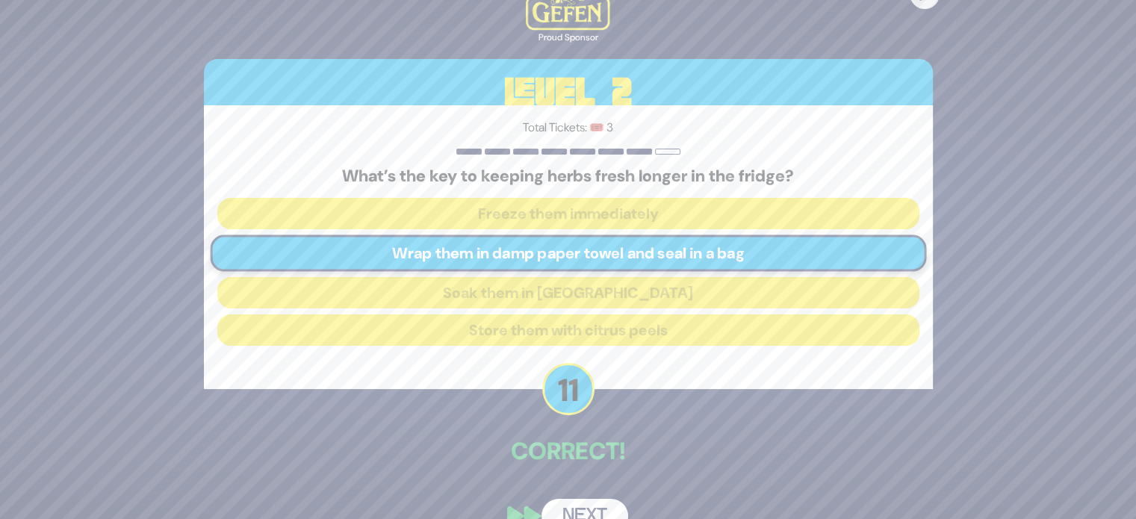
click at [580, 504] on button "Next" at bounding box center [585, 516] width 87 height 34
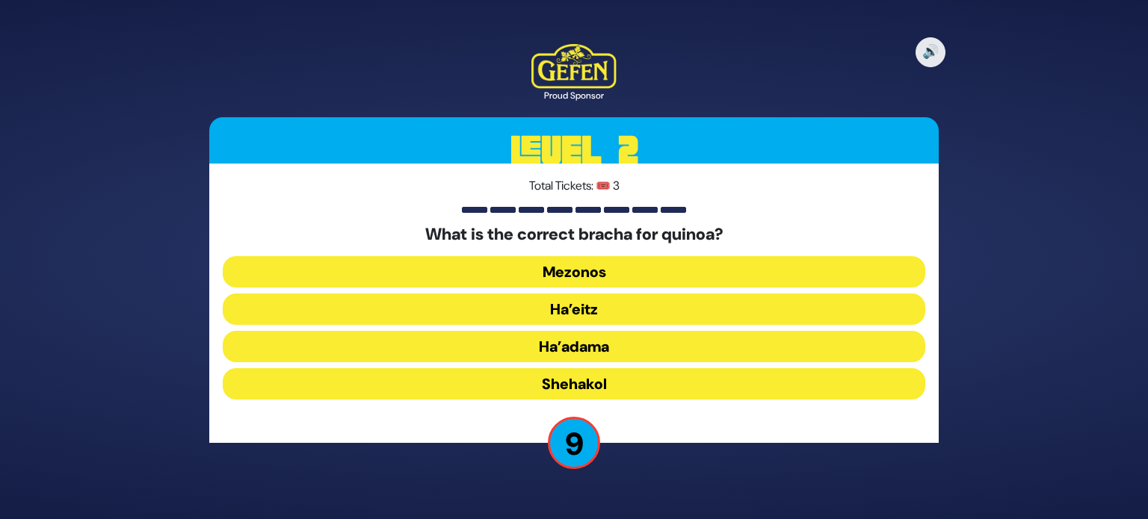
click at [614, 385] on button "Shehakol" at bounding box center [574, 383] width 702 height 31
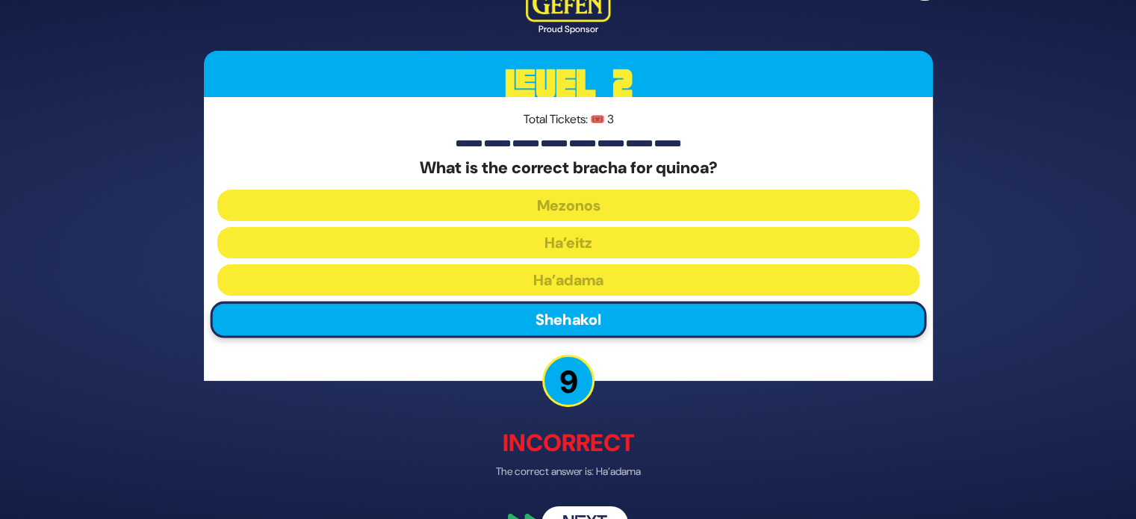
click at [601, 507] on button "Next" at bounding box center [585, 524] width 87 height 34
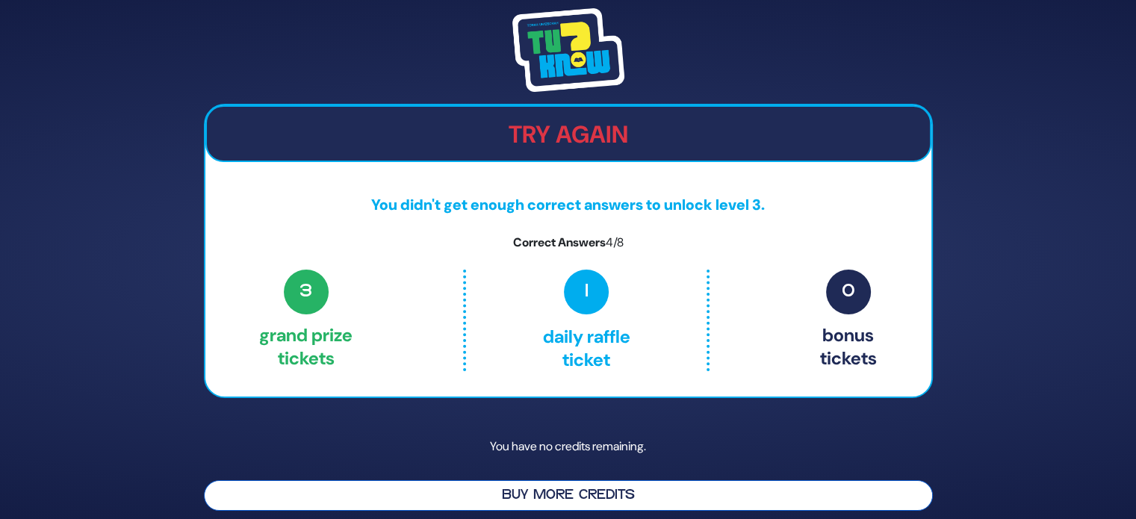
click at [604, 486] on button "Buy More Credits" at bounding box center [568, 495] width 729 height 31
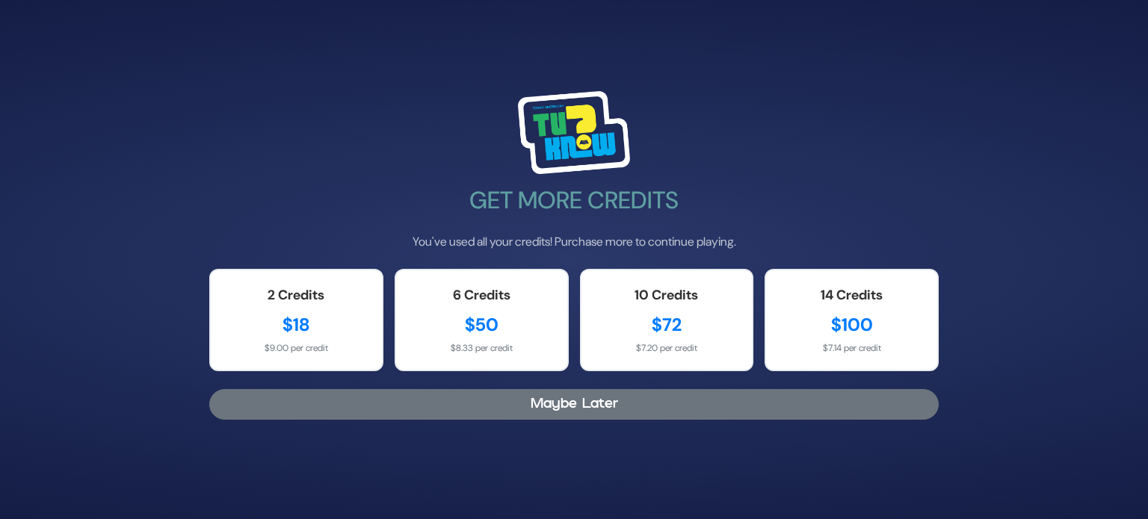
click at [568, 400] on button "Maybe Later" at bounding box center [573, 404] width 729 height 31
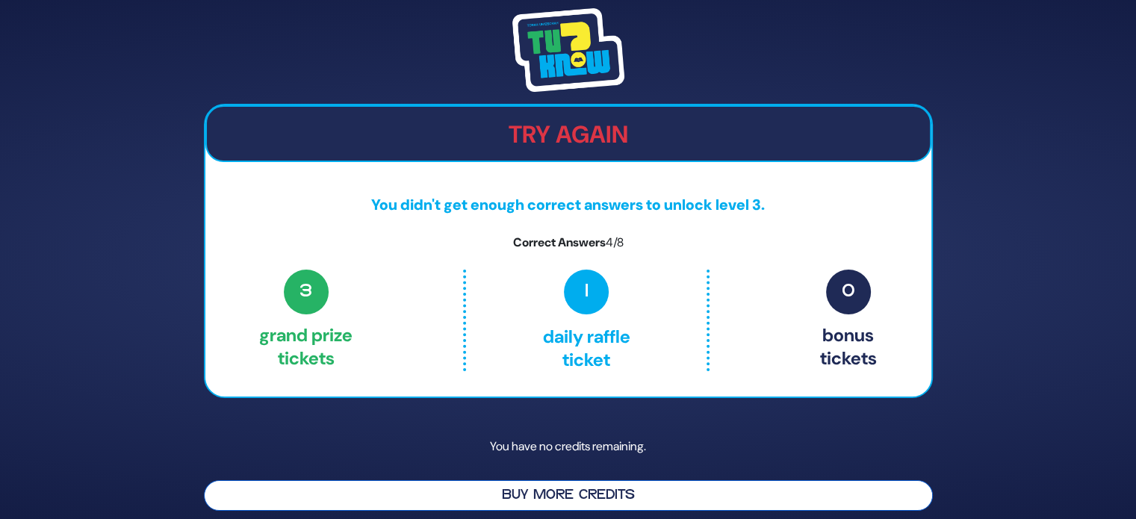
click at [558, 491] on button "Buy More Credits" at bounding box center [568, 495] width 729 height 31
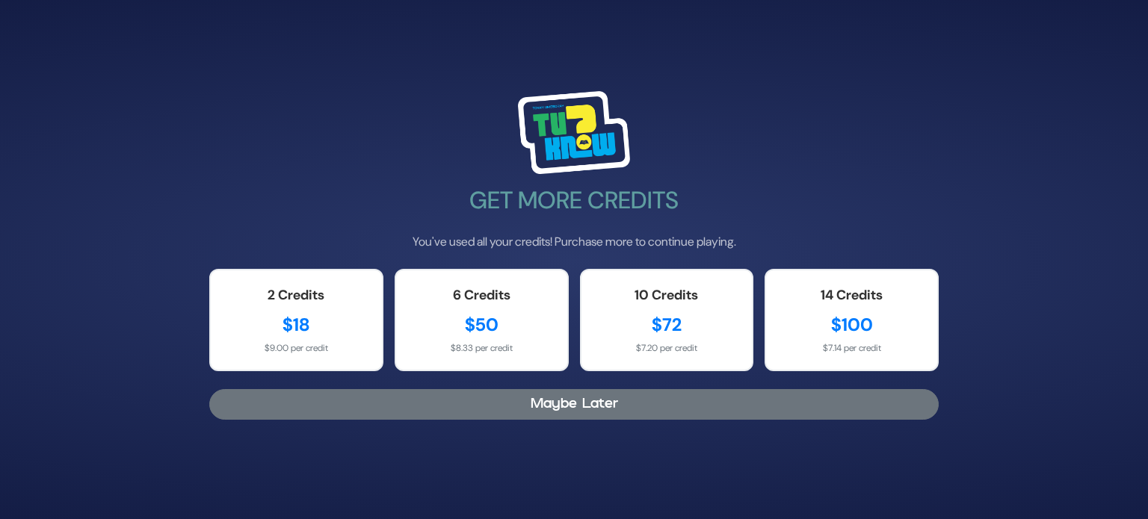
click at [554, 409] on button "Maybe Later" at bounding box center [573, 404] width 729 height 31
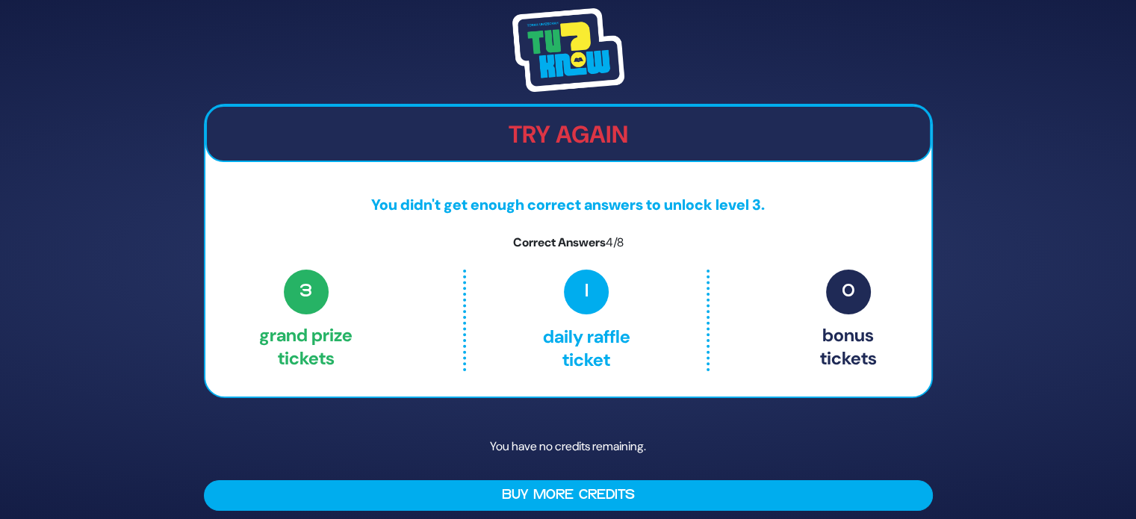
scroll to position [9, 0]
